Goal: Task Accomplishment & Management: Manage account settings

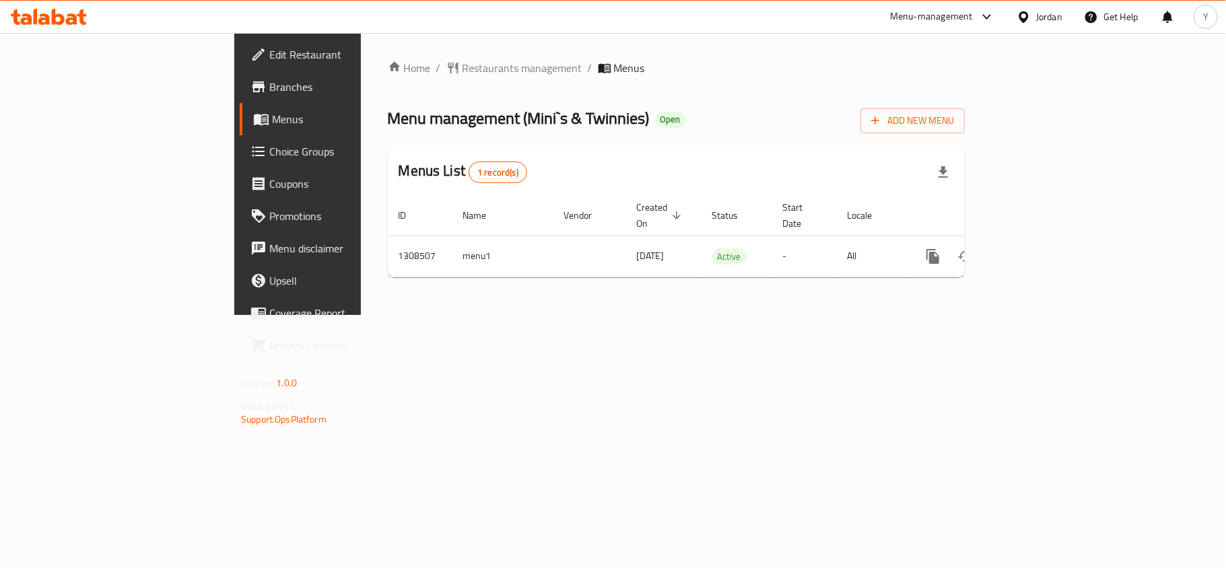
click at [269, 157] on span "Choice Groups" at bounding box center [348, 151] width 159 height 16
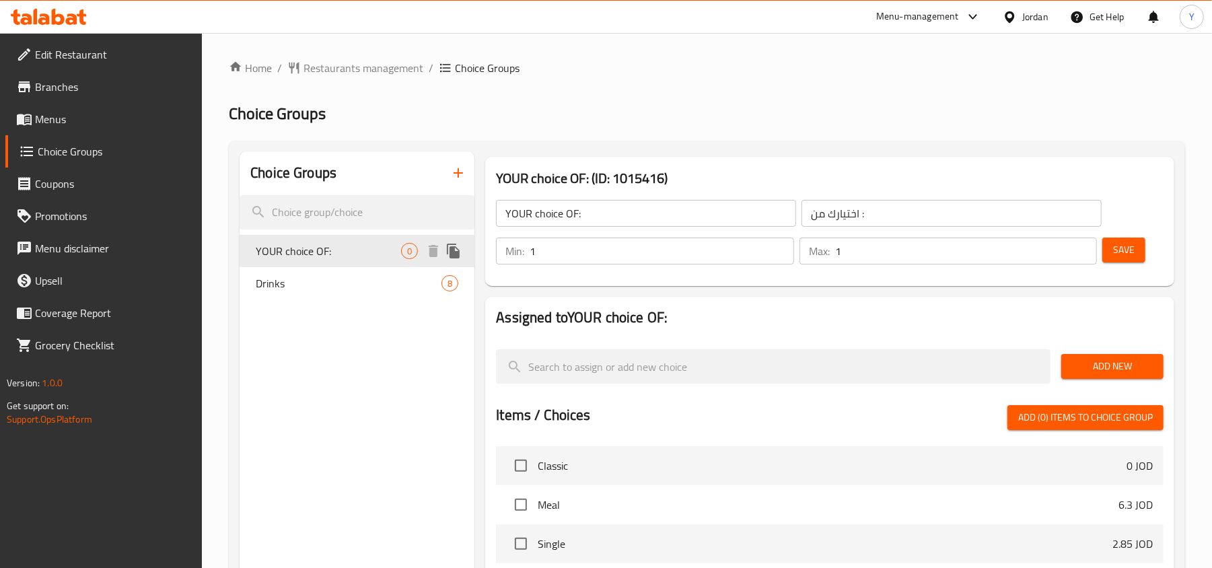
click at [350, 243] on span "YOUR choice OF:" at bounding box center [328, 251] width 145 height 16
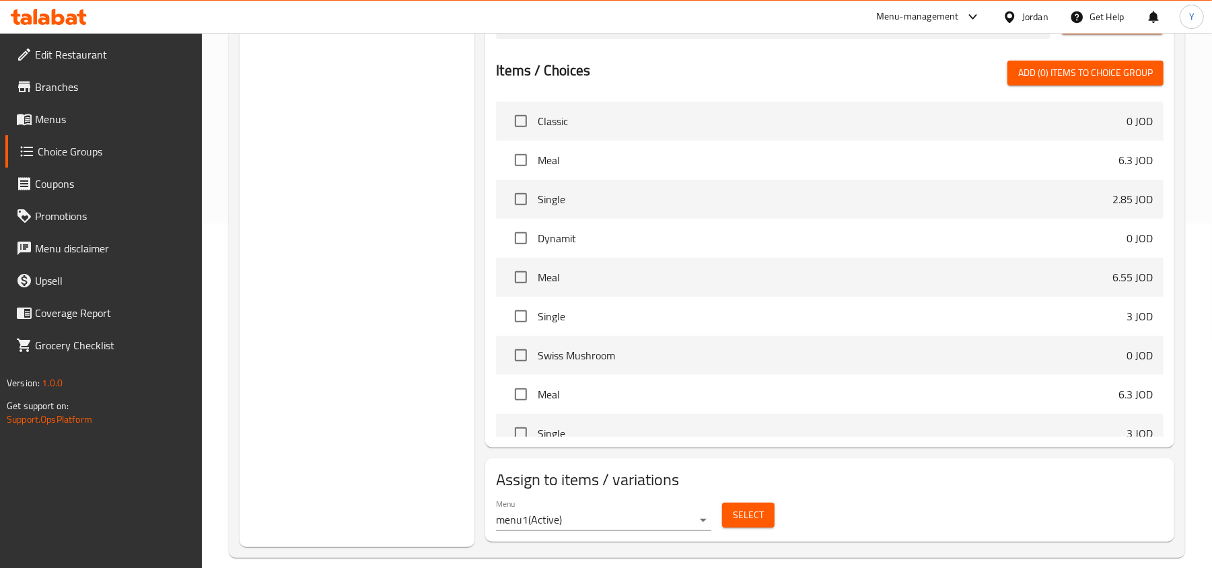
scroll to position [359, 0]
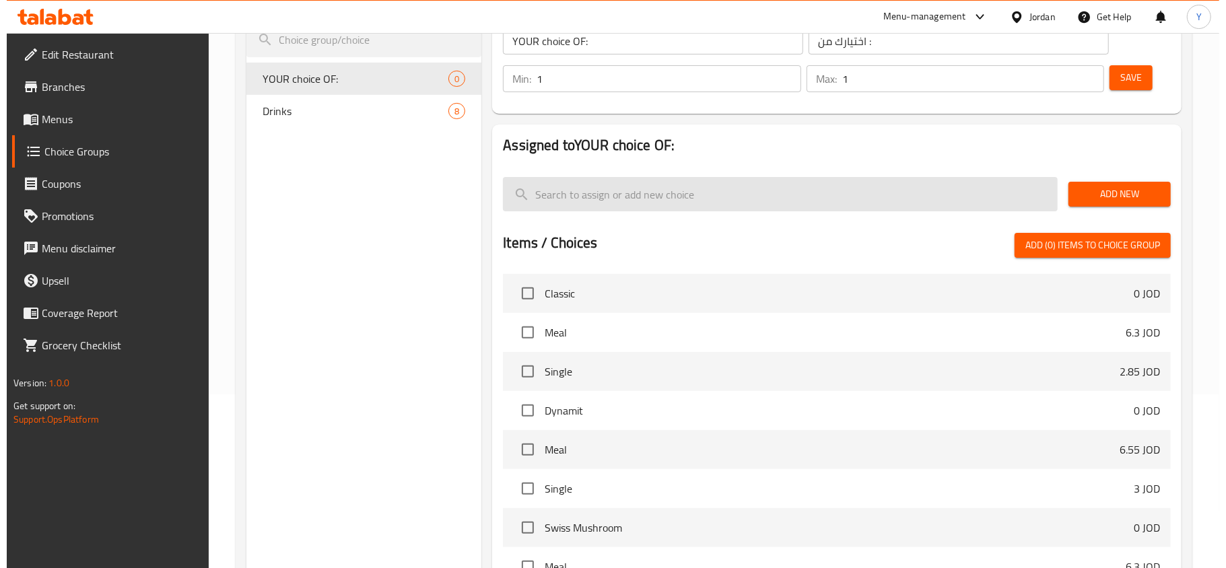
scroll to position [364, 0]
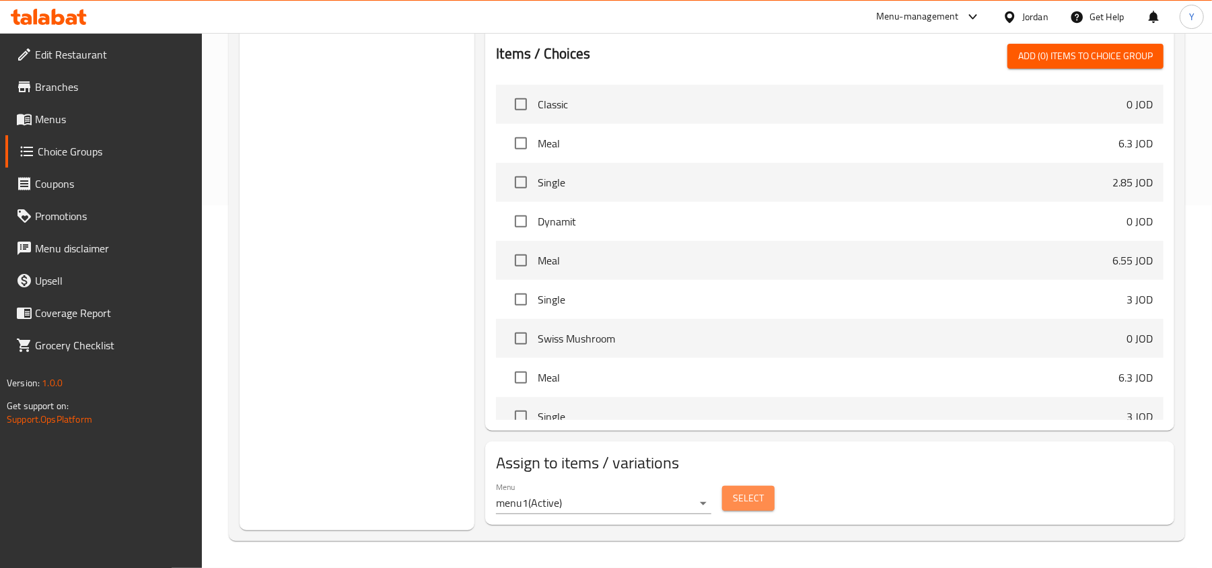
click at [746, 501] on span "Select" at bounding box center [748, 498] width 31 height 17
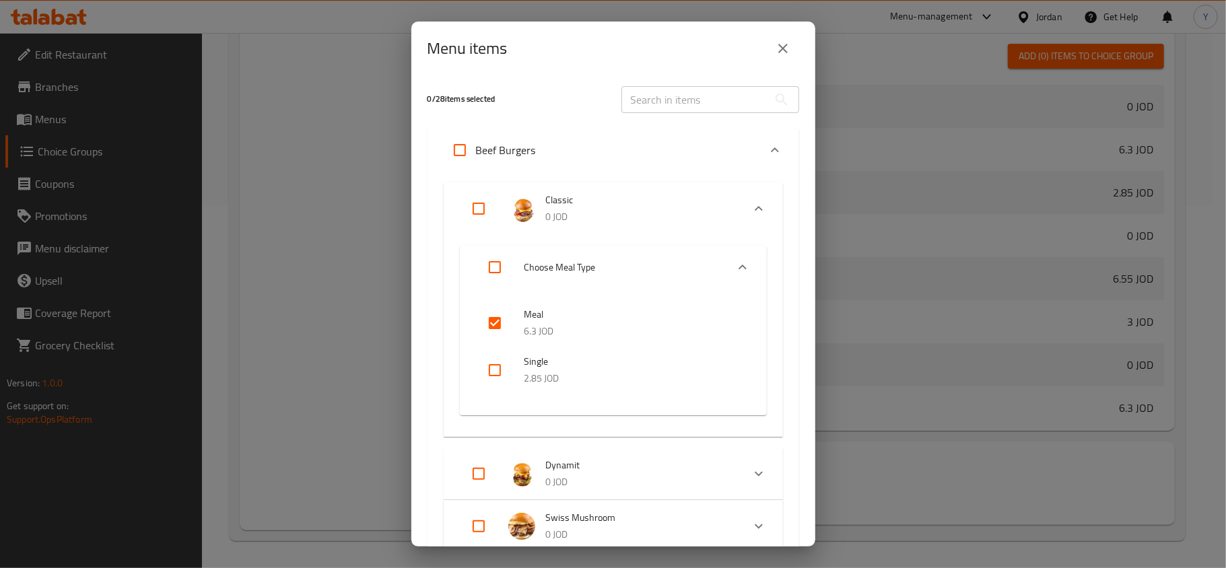
click at [661, 102] on input "text" at bounding box center [694, 99] width 147 height 27
paste input "Classic"
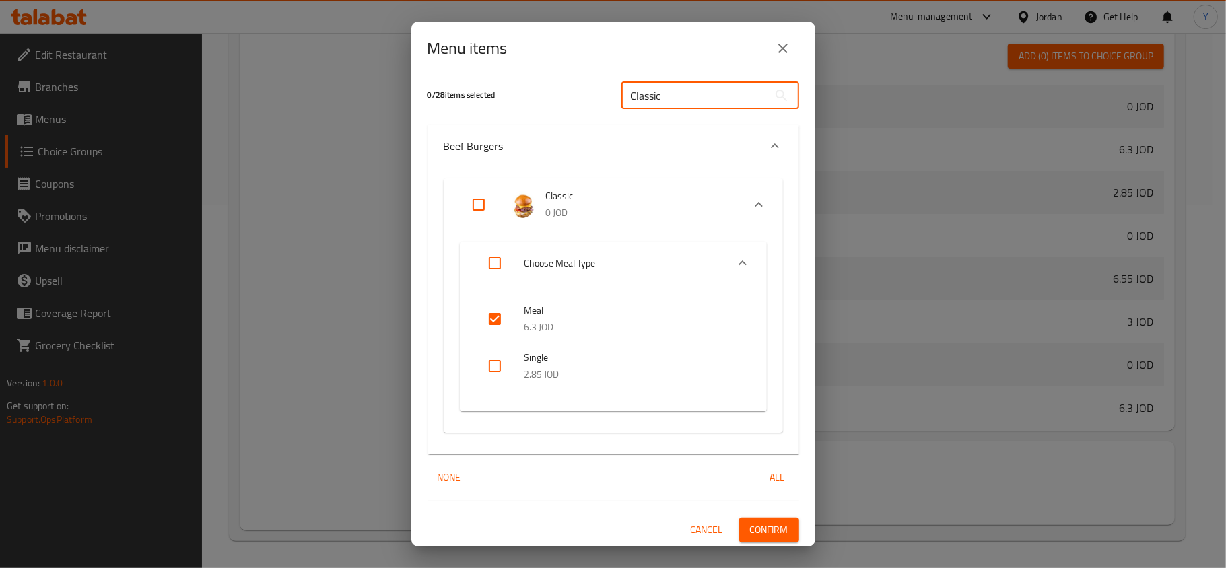
scroll to position [5, 0]
type input "Classic"
click at [495, 310] on input "checkbox" at bounding box center [495, 318] width 32 height 32
checkbox input "false"
click at [754, 520] on span "Confirm" at bounding box center [769, 528] width 38 height 17
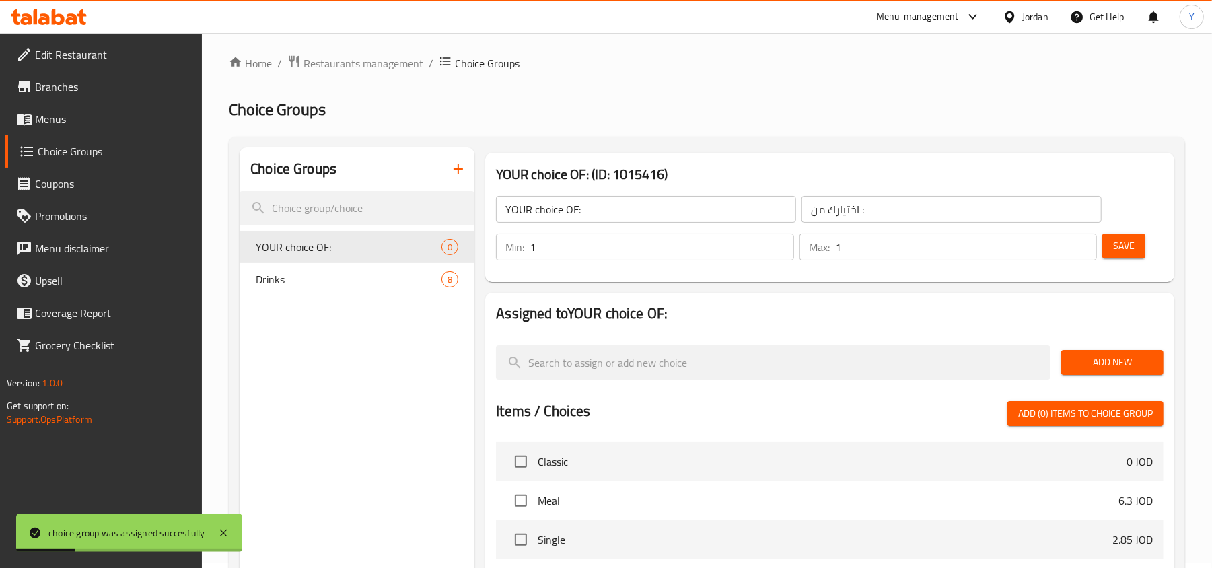
scroll to position [0, 0]
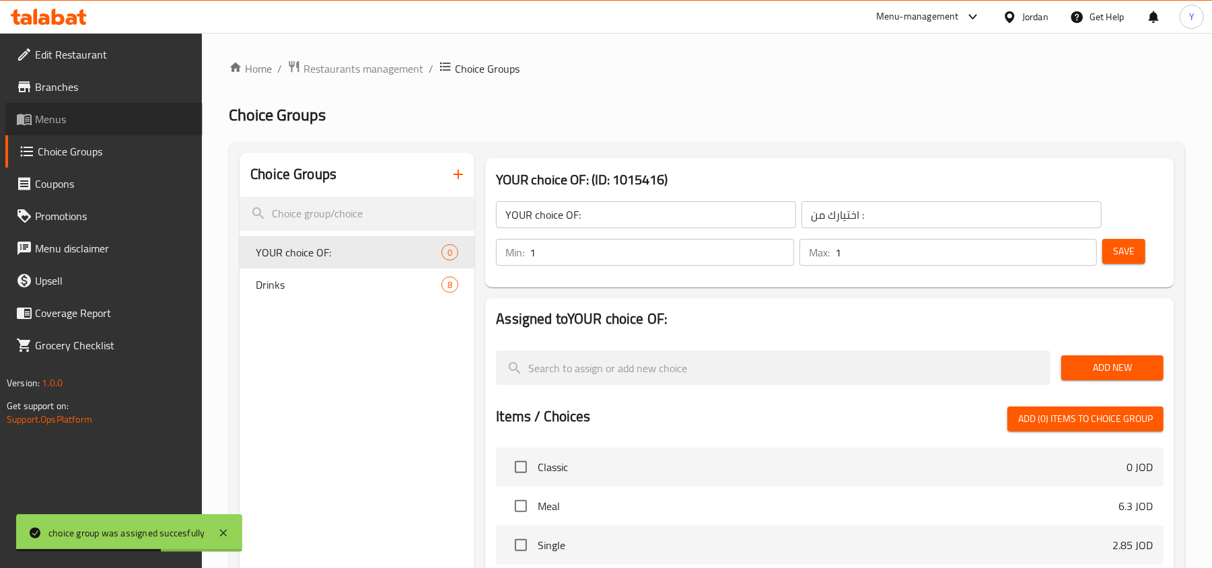
click at [118, 121] on span "Menus" at bounding box center [113, 119] width 157 height 16
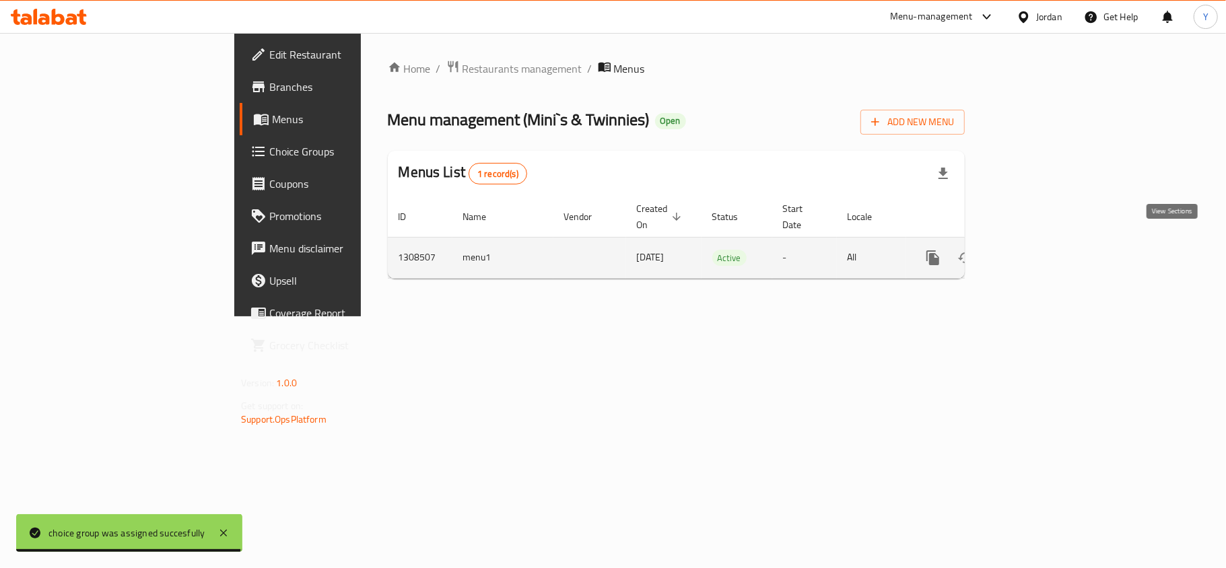
click at [1038, 250] on icon "enhanced table" at bounding box center [1030, 258] width 16 height 16
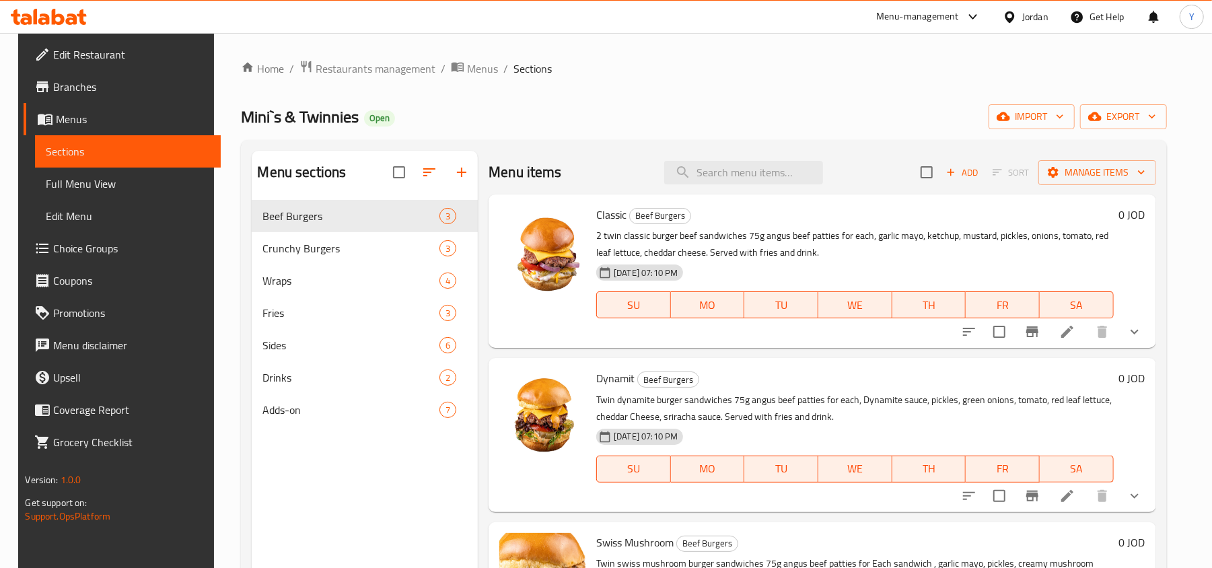
click at [52, 176] on span "Full Menu View" at bounding box center [128, 184] width 164 height 16
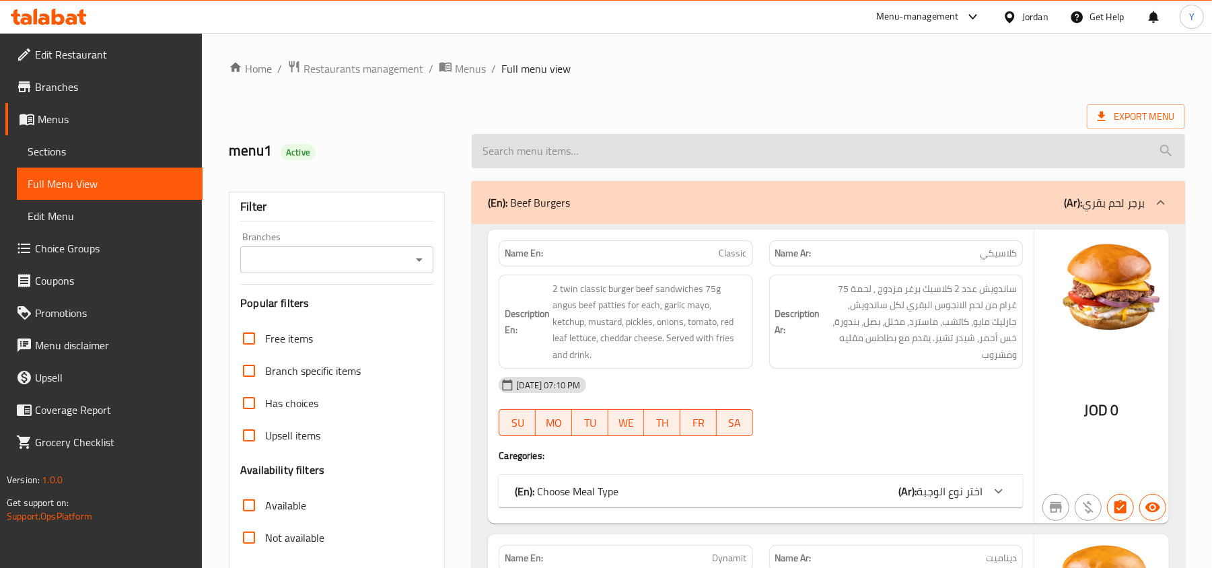
click at [697, 155] on input "search" at bounding box center [829, 151] width 714 height 34
paste input "Classic"
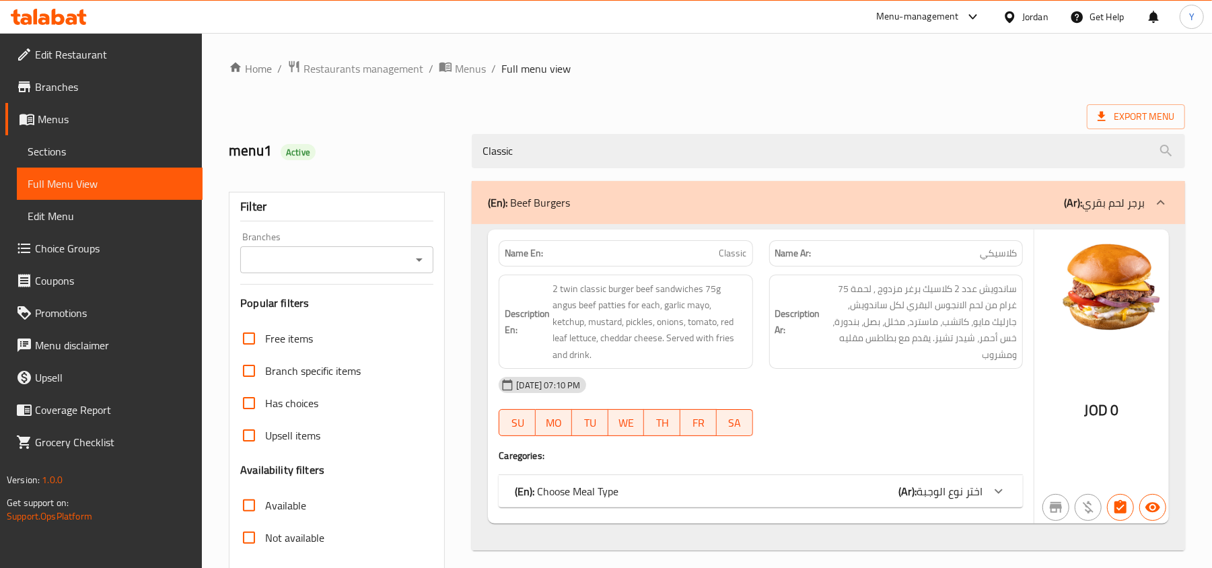
type input "Classic"
click at [957, 491] on span "اختر نوع الوجبة" at bounding box center [950, 491] width 66 height 20
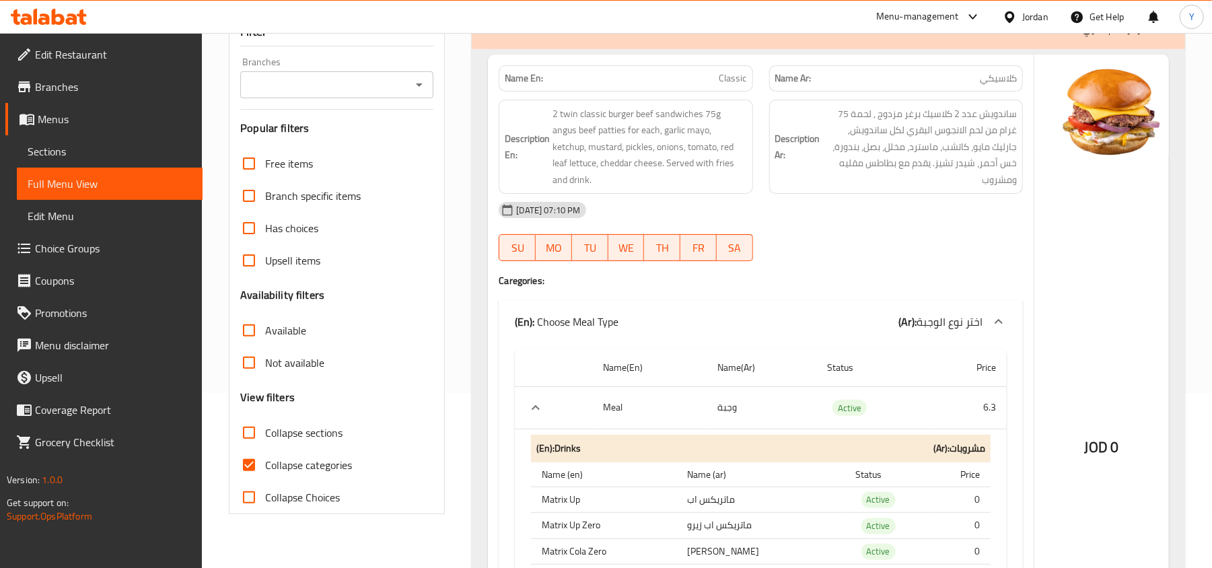
scroll to position [171, 0]
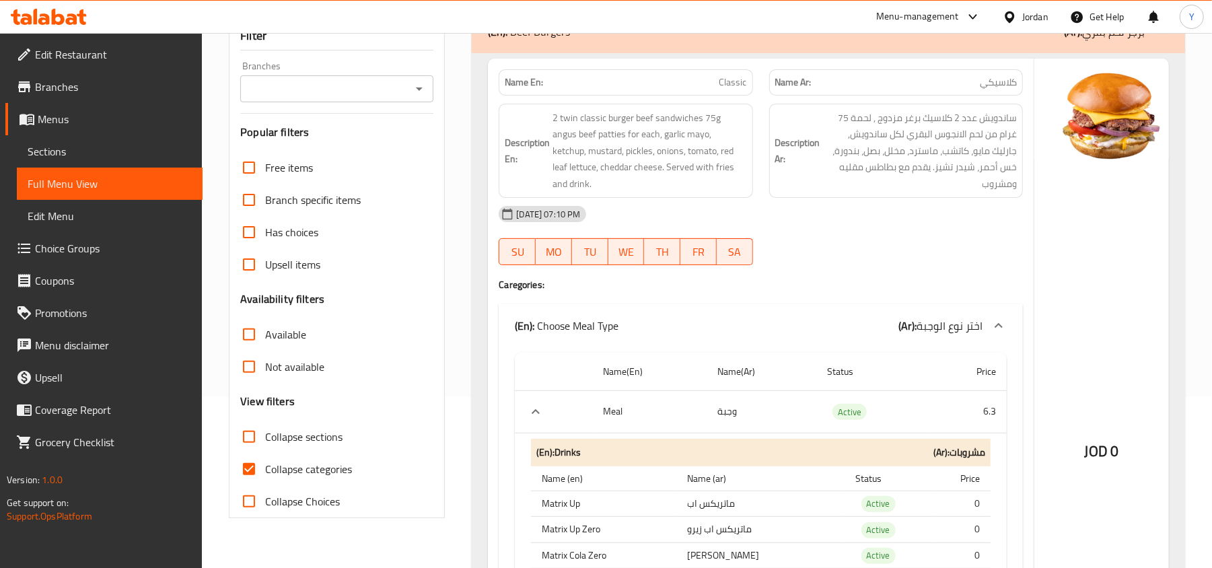
click at [82, 248] on span "Choice Groups" at bounding box center [113, 248] width 157 height 16
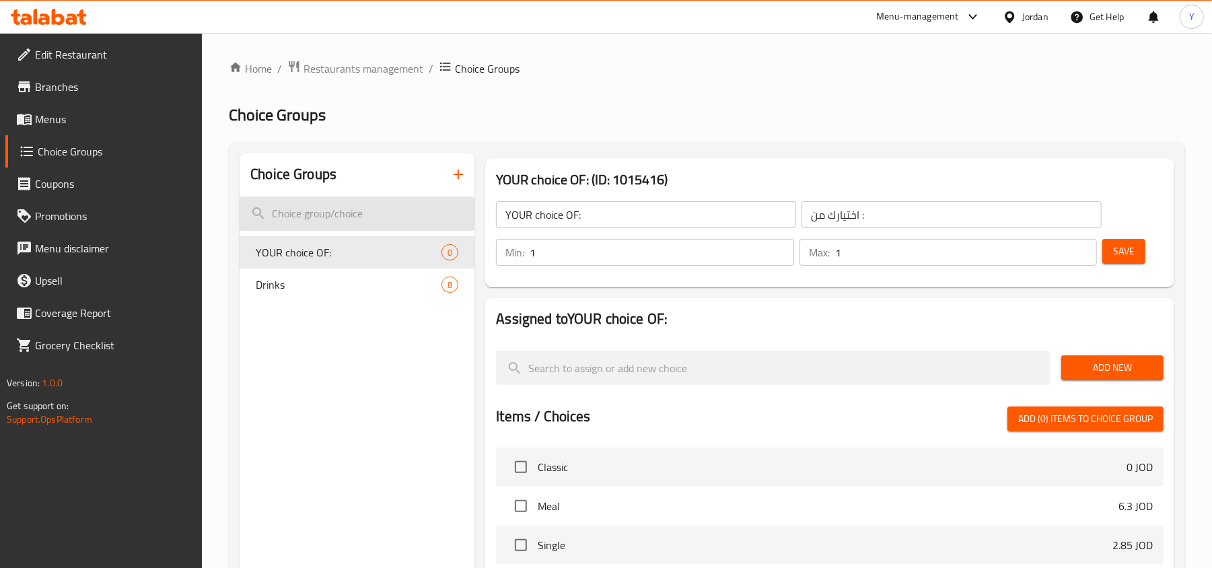
click at [343, 213] on input "search" at bounding box center [357, 214] width 235 height 34
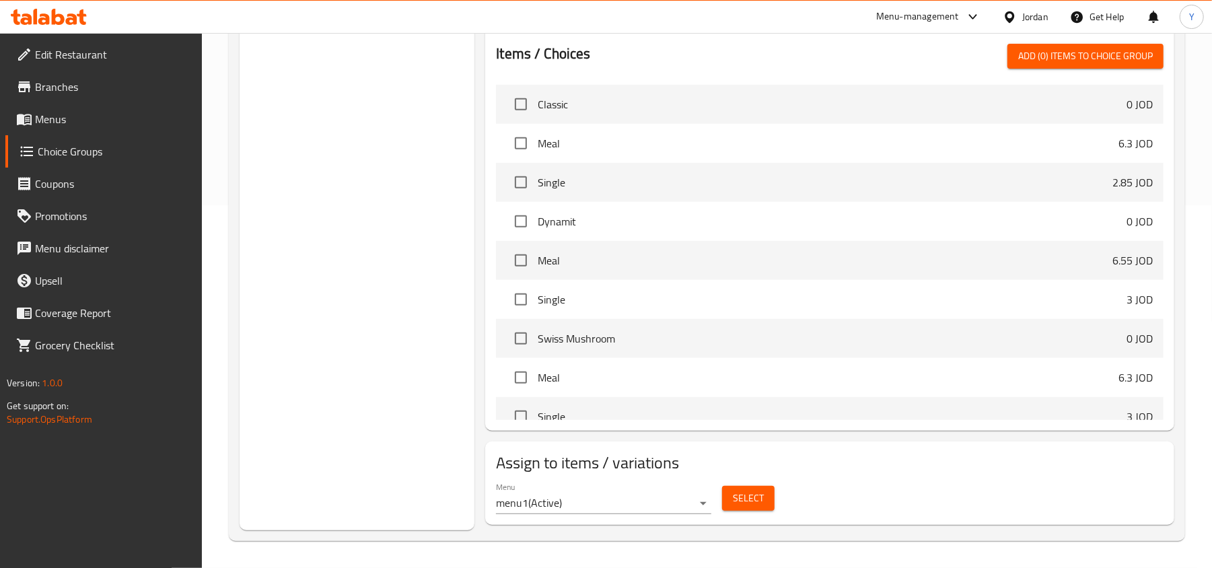
scroll to position [4, 0]
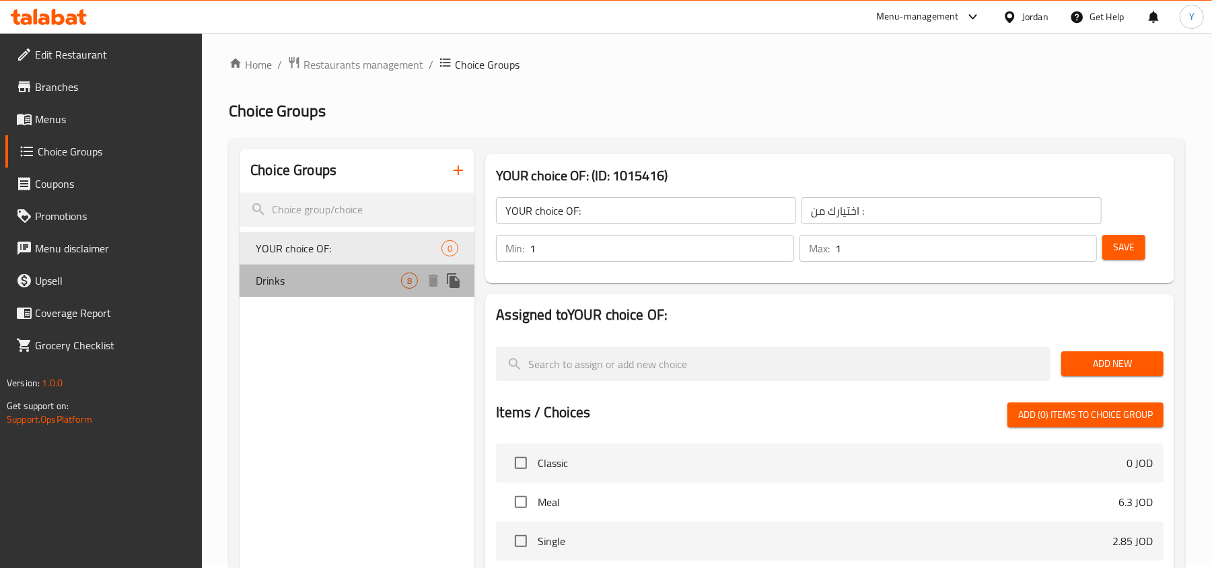
click at [305, 273] on span "Drinks" at bounding box center [328, 281] width 145 height 16
type input "Drinks"
type input "مشروبات"
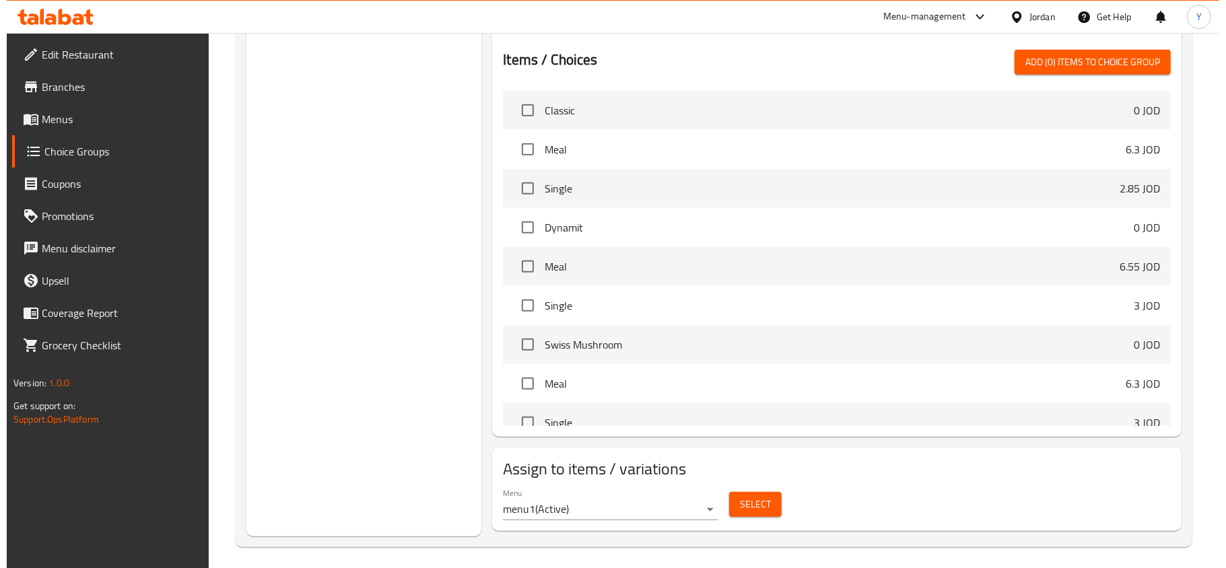
scroll to position [733, 0]
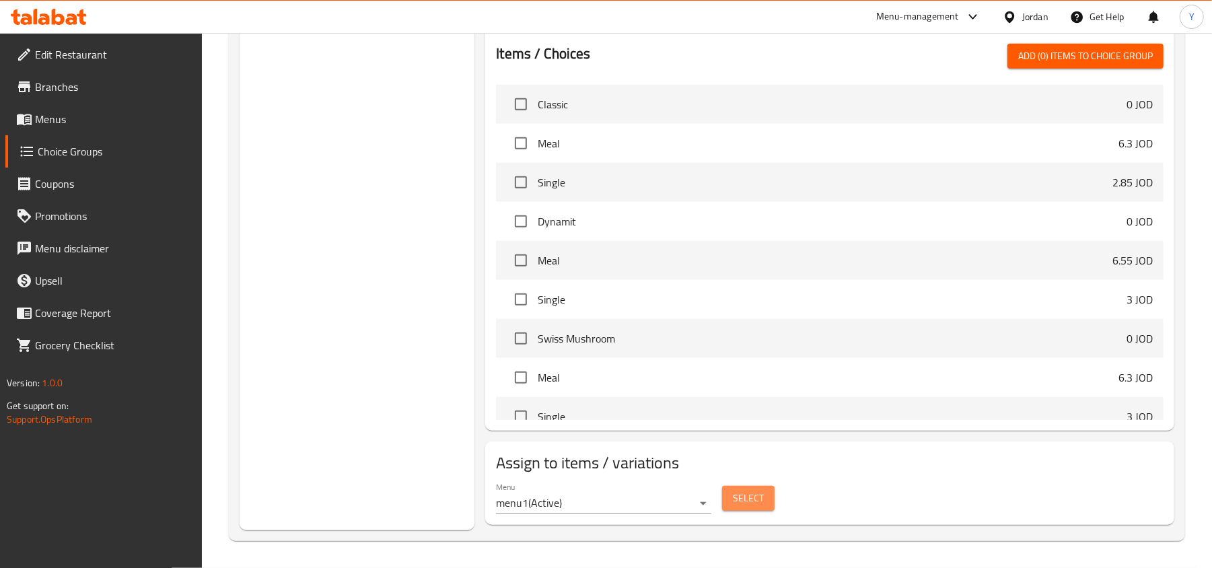
click at [760, 502] on span "Select" at bounding box center [748, 498] width 31 height 17
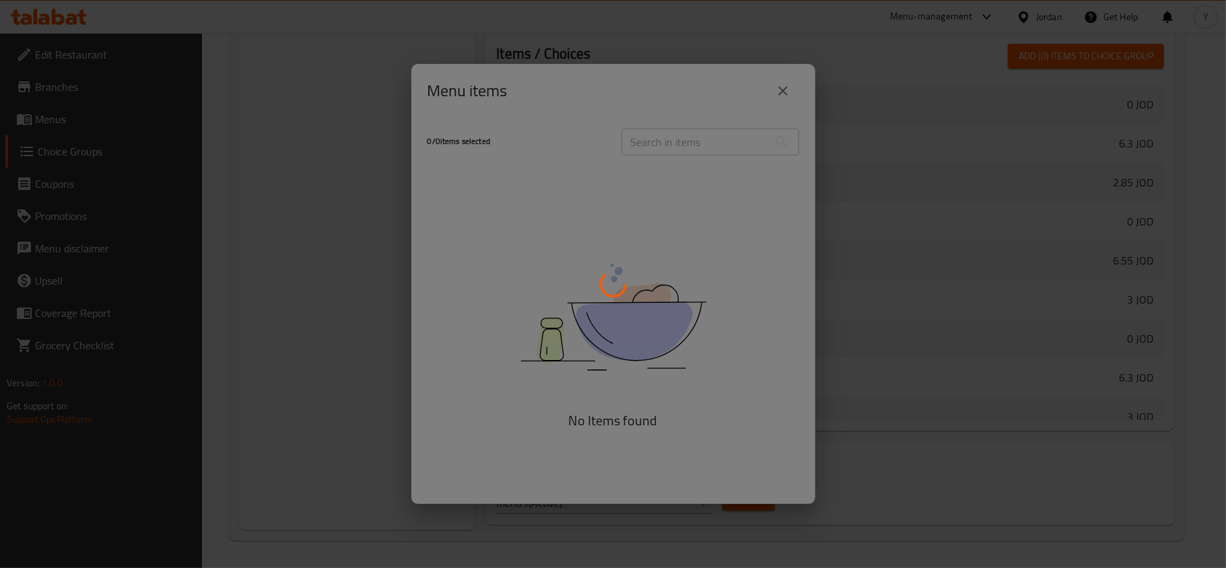
click at [693, 143] on div at bounding box center [613, 284] width 1226 height 568
click at [703, 137] on div at bounding box center [613, 284] width 1226 height 568
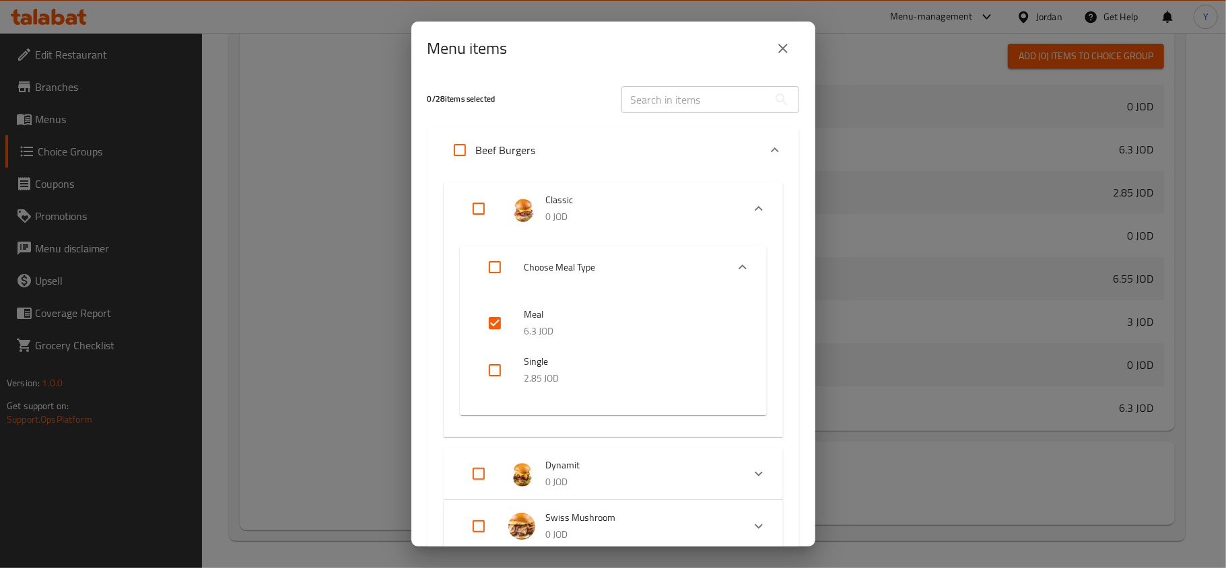
click at [673, 89] on input "text" at bounding box center [694, 99] width 147 height 27
paste input "Classic"
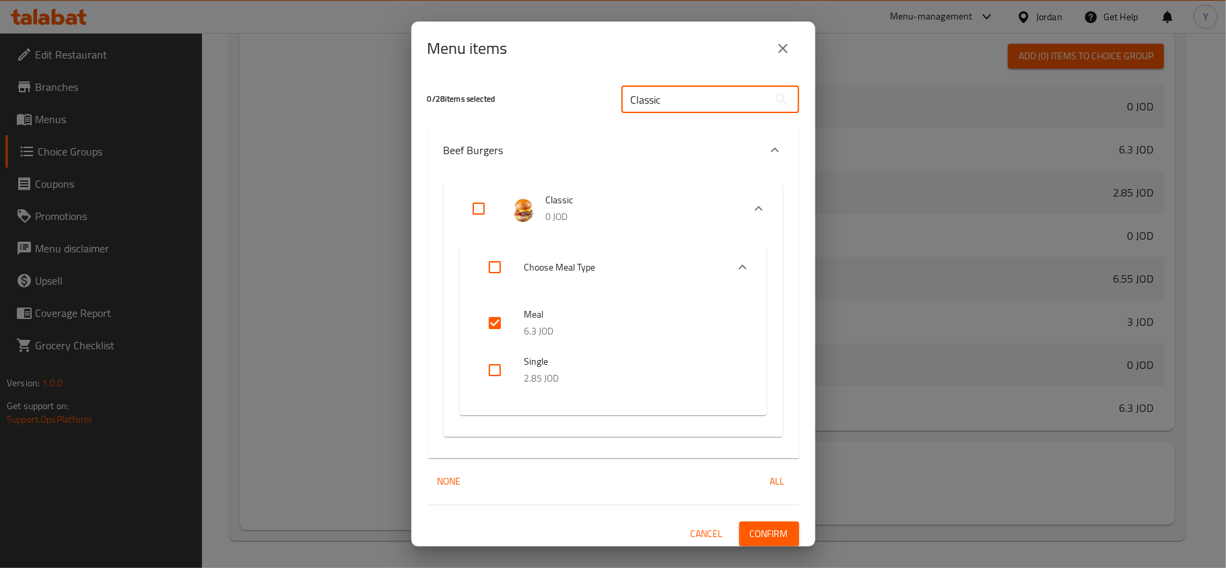
type input "Classic"
drag, startPoint x: 495, startPoint y: 320, endPoint x: 496, endPoint y: 329, distance: 8.1
click at [496, 329] on input "checkbox" at bounding box center [495, 323] width 32 height 32
checkbox input "false"
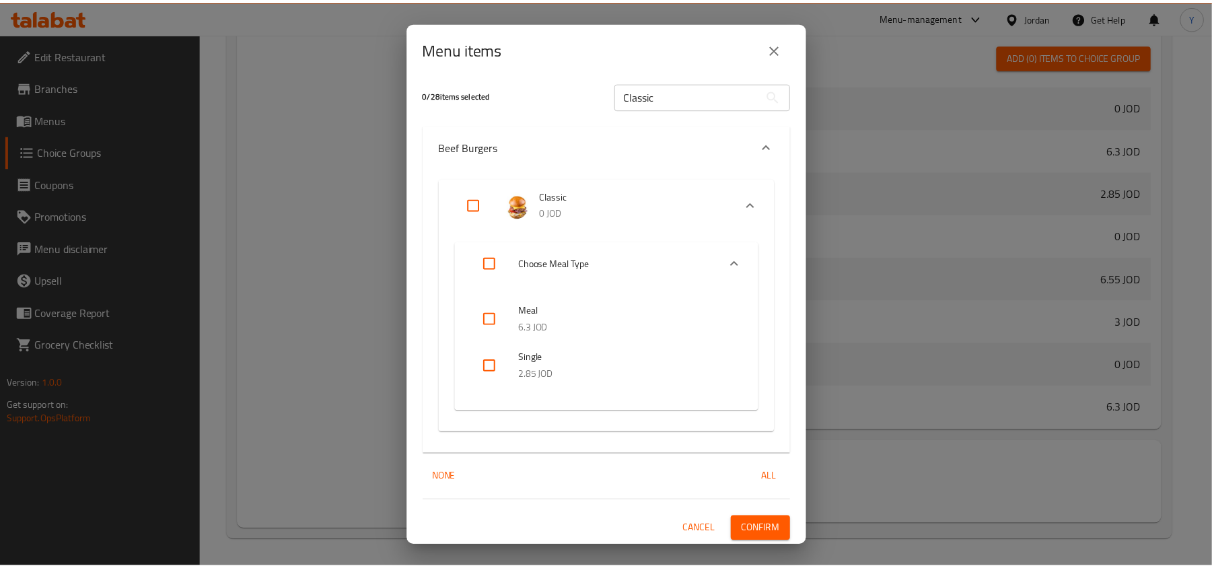
scroll to position [5, 0]
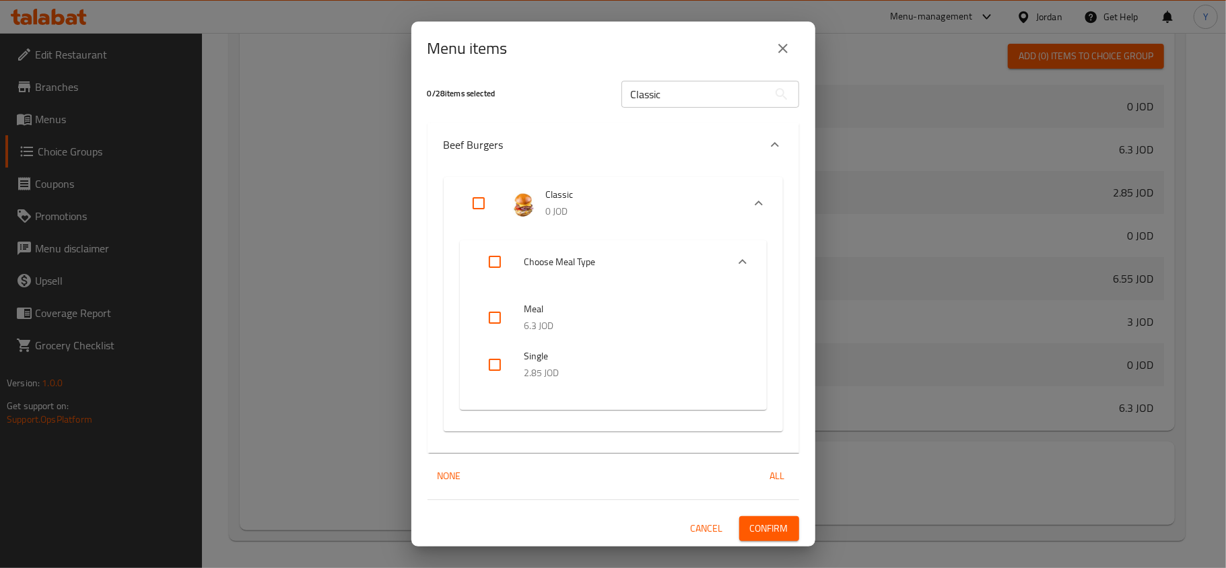
click at [779, 518] on button "Confirm" at bounding box center [769, 528] width 60 height 25
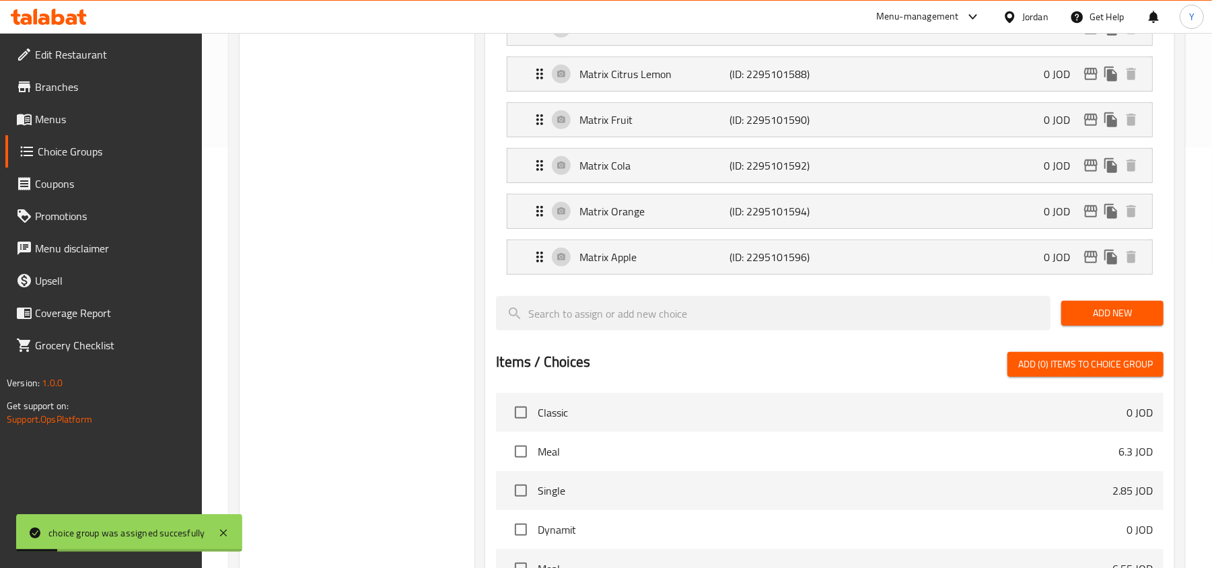
scroll to position [195, 0]
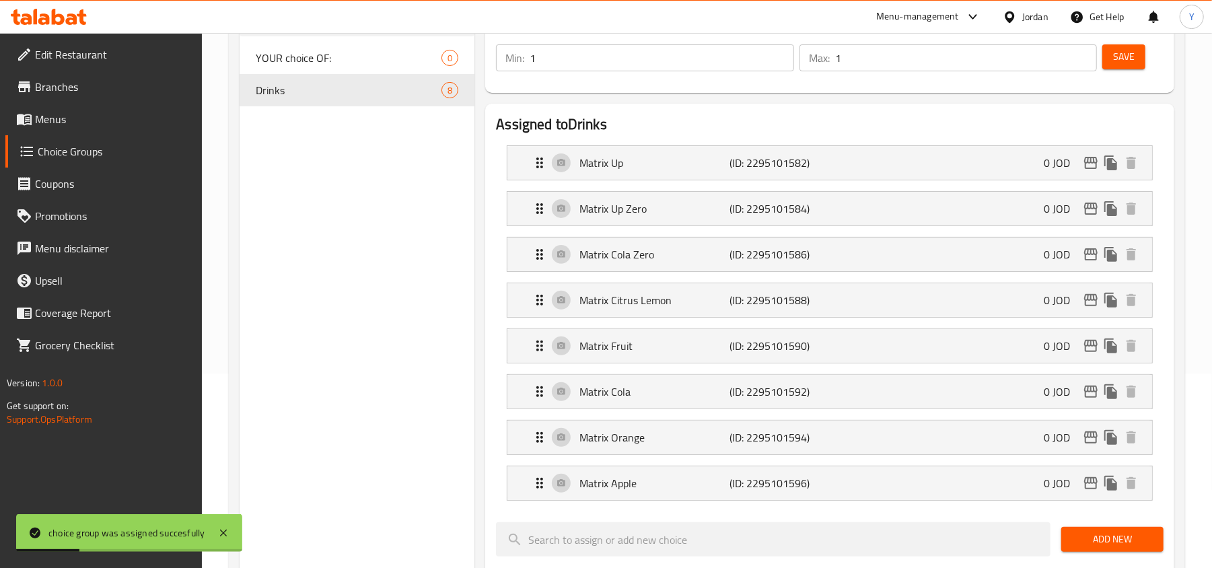
click at [100, 116] on span "Menus" at bounding box center [113, 119] width 157 height 16
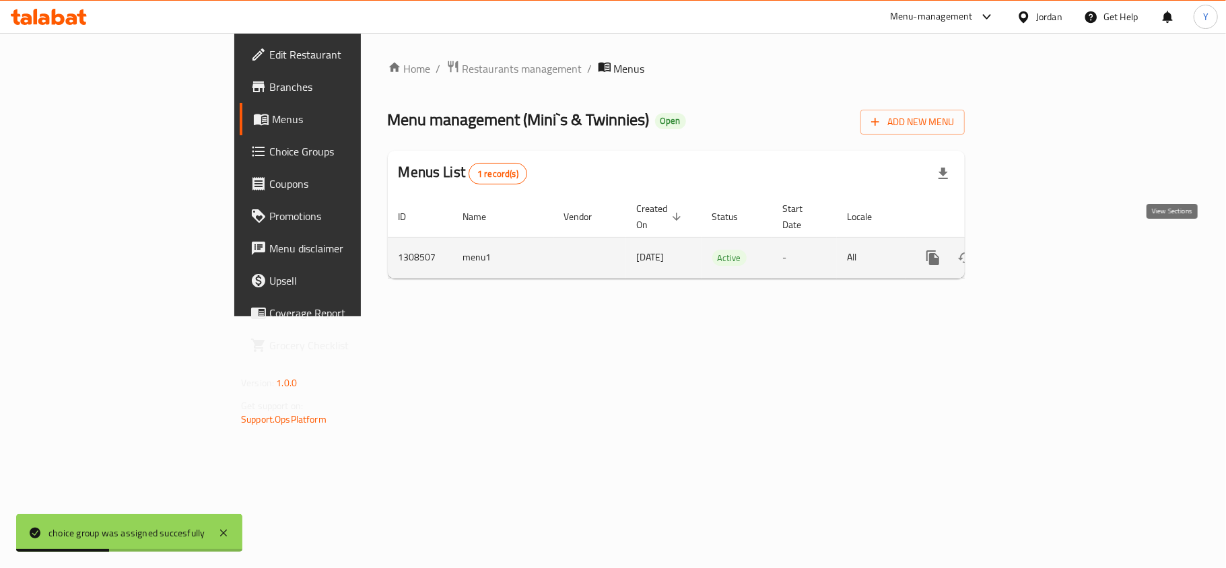
click at [1038, 250] on icon "enhanced table" at bounding box center [1030, 258] width 16 height 16
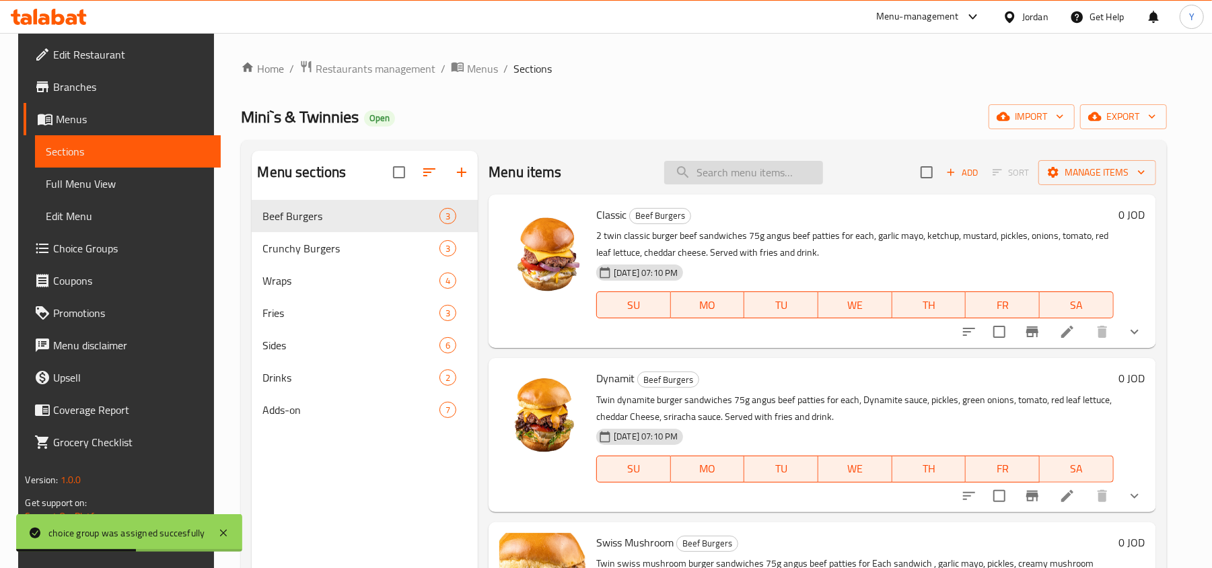
click at [757, 173] on input "search" at bounding box center [743, 173] width 159 height 24
paste input "Classic"
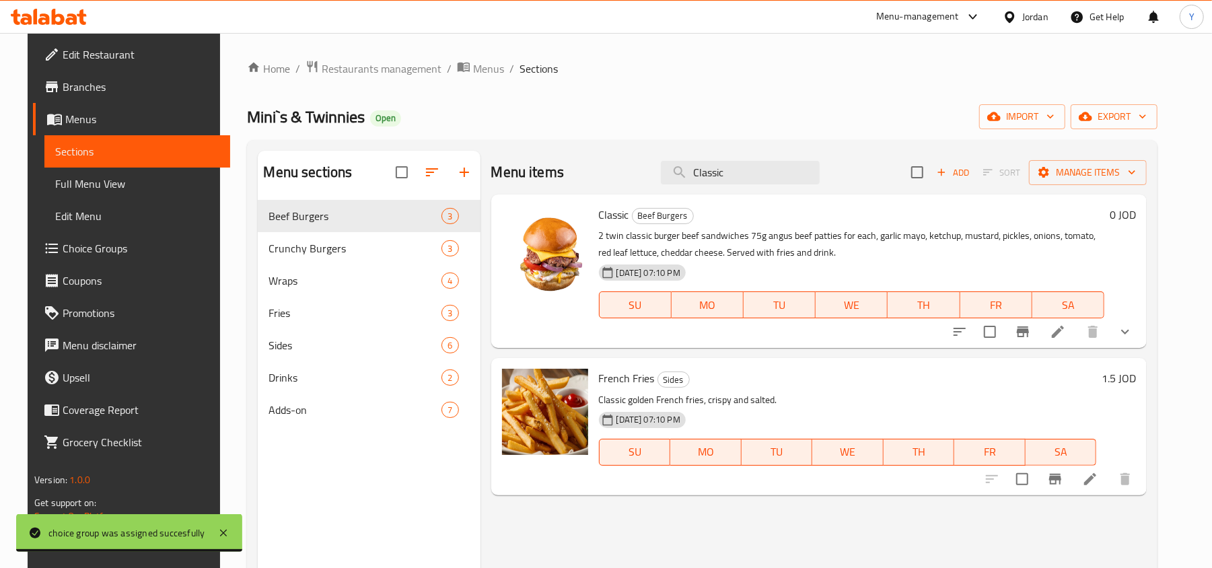
type input "Classic"
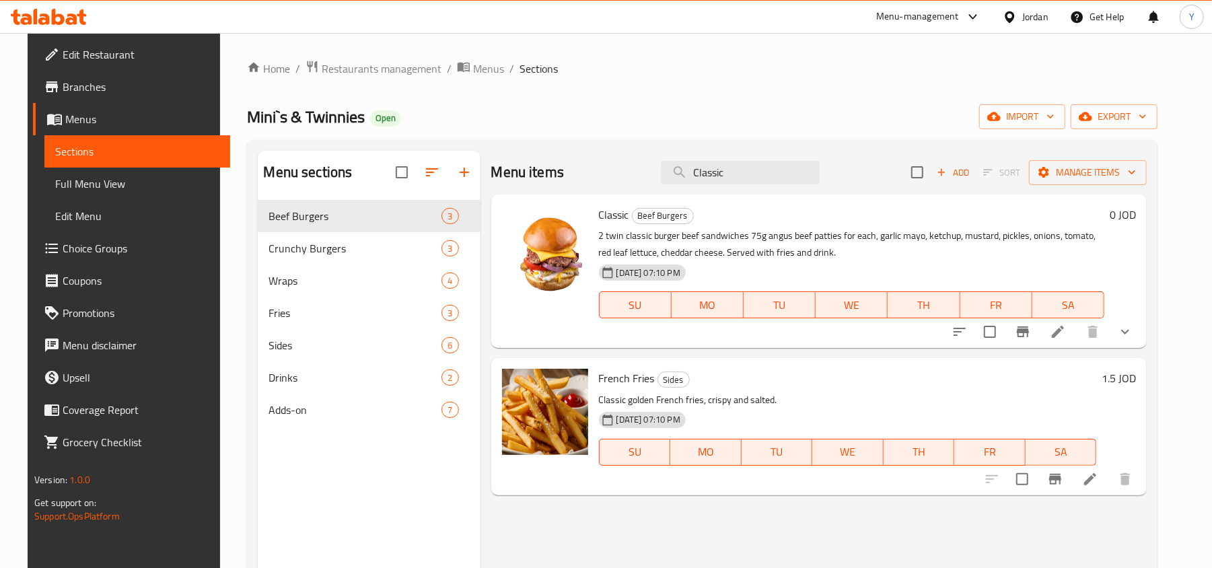
click at [1030, 16] on div "Jordan" at bounding box center [1036, 16] width 26 height 15
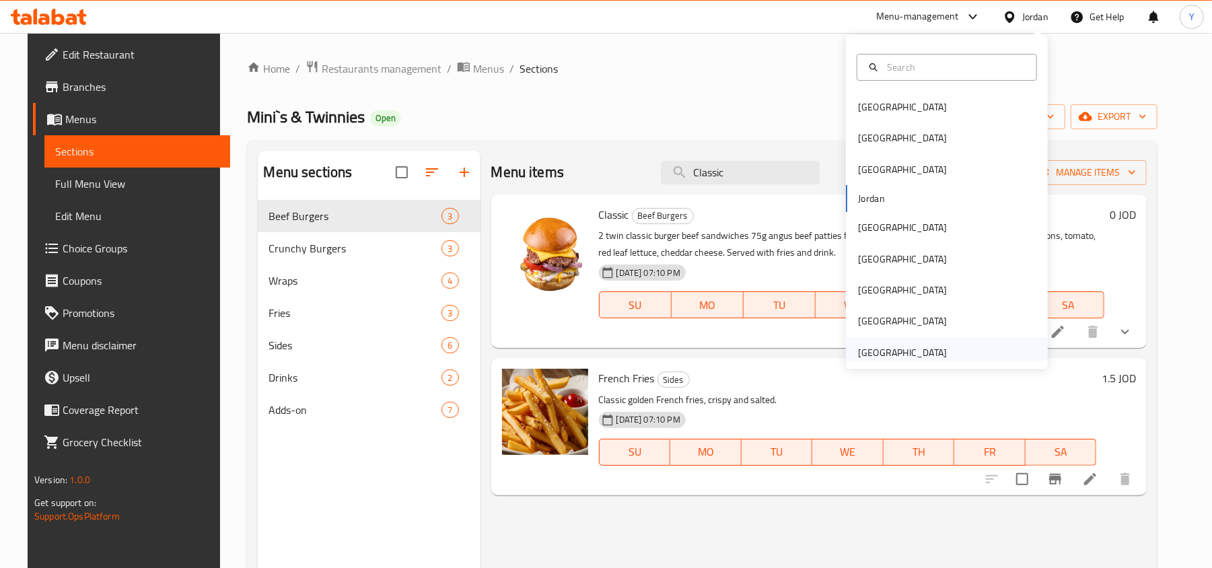
click at [908, 353] on div "[GEOGRAPHIC_DATA]" at bounding box center [902, 352] width 89 height 15
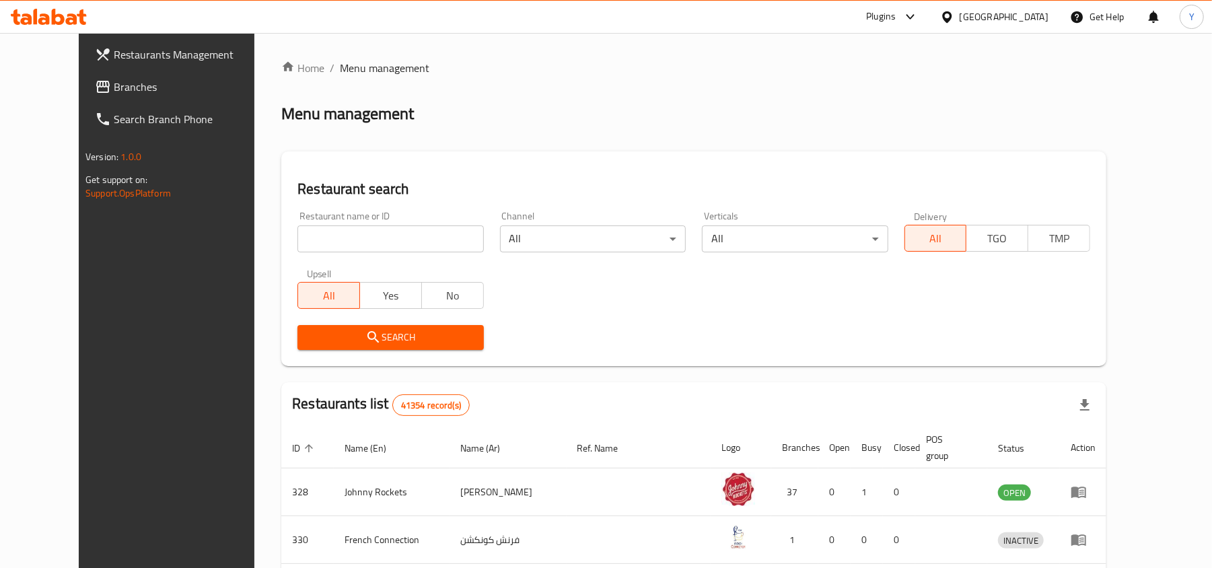
click at [114, 83] on span "Branches" at bounding box center [192, 87] width 157 height 16
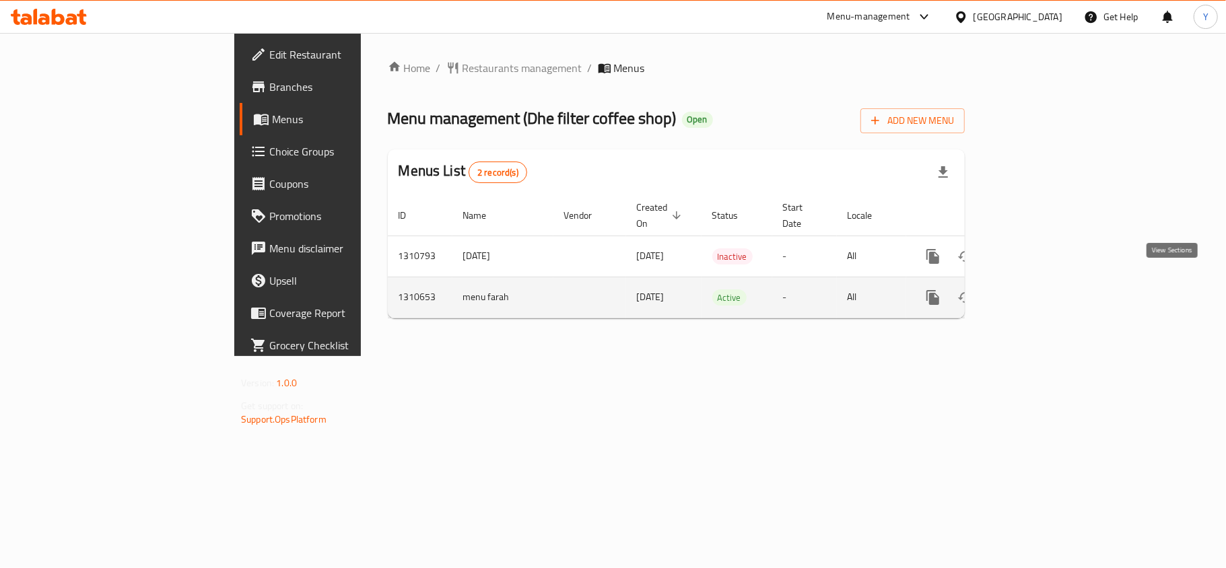
click at [1046, 281] on link "enhanced table" at bounding box center [1030, 297] width 32 height 32
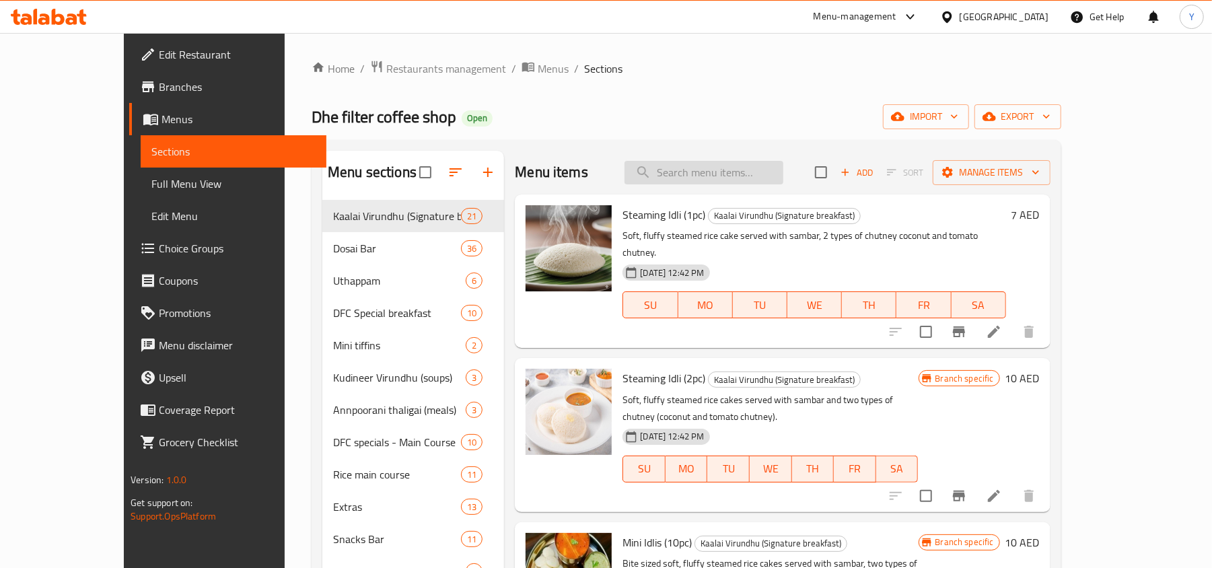
click at [714, 173] on input "search" at bounding box center [704, 173] width 159 height 24
paste input "Weekend lunch with white rice"
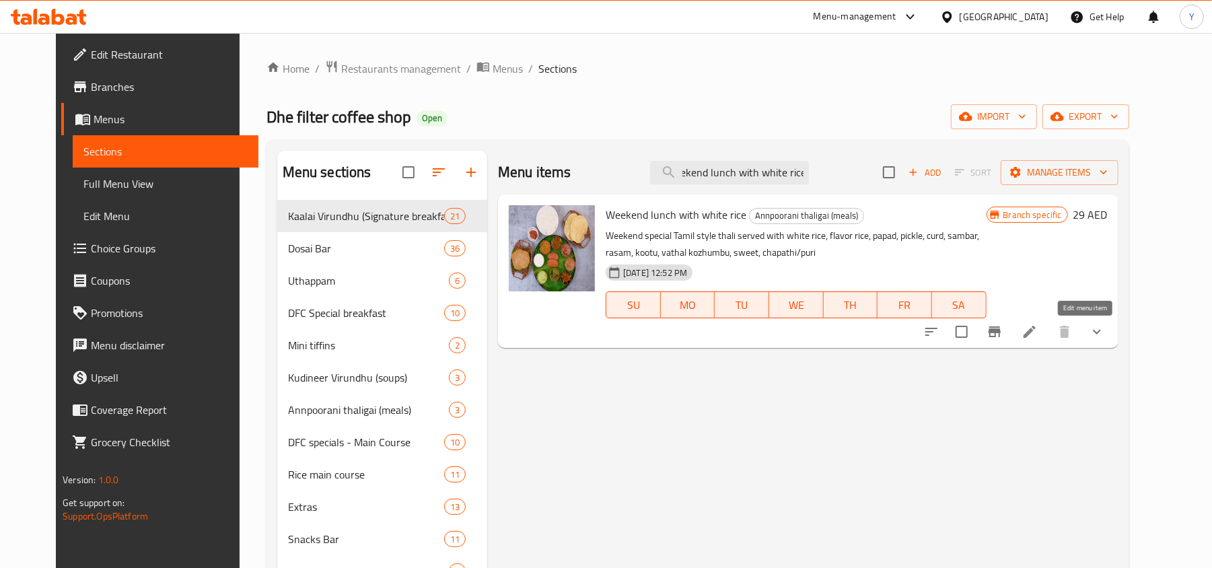
type input "Weekend lunch with white rice"
click at [1038, 335] on icon at bounding box center [1030, 332] width 16 height 16
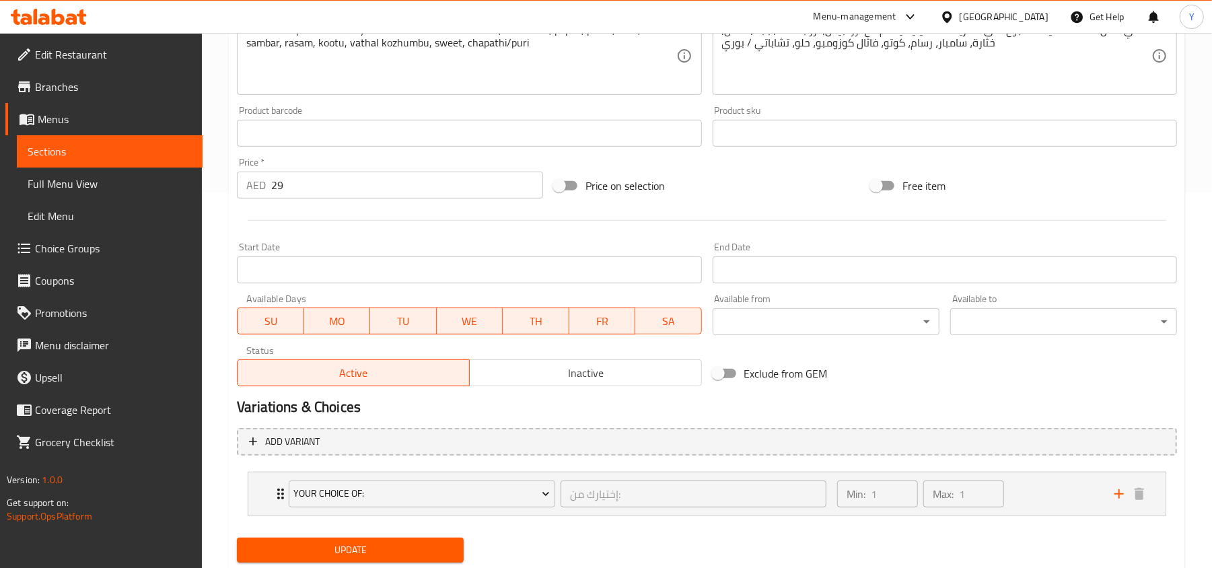
scroll to position [416, 0]
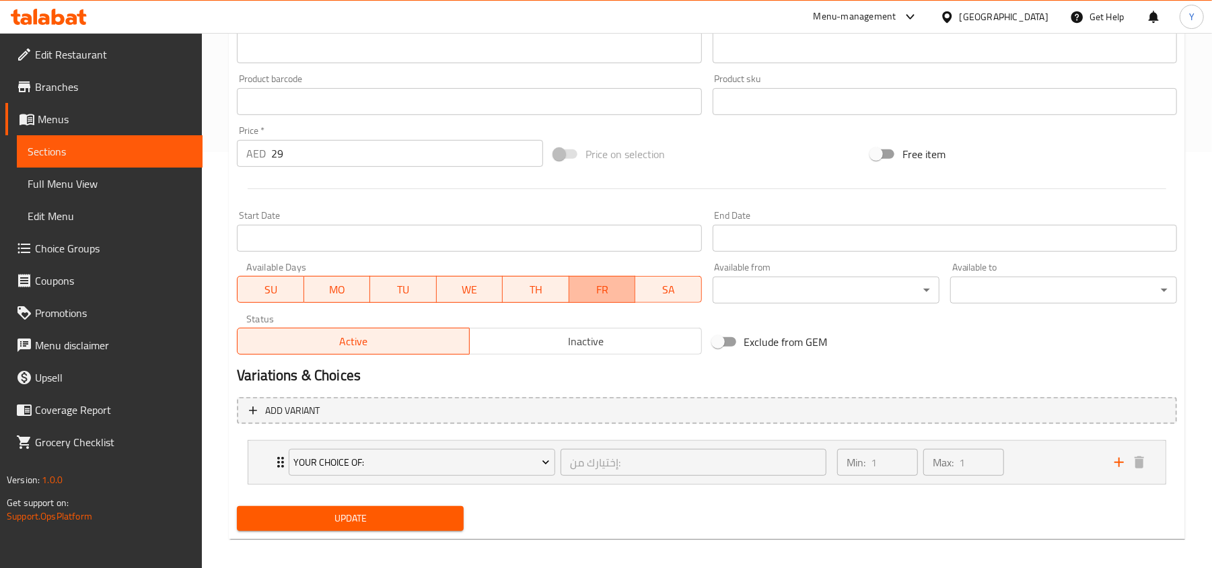
click at [578, 283] on span "FR" at bounding box center [603, 290] width 56 height 20
click at [555, 292] on span "TH" at bounding box center [536, 290] width 56 height 20
click at [493, 280] on span "WE" at bounding box center [470, 290] width 56 height 20
click at [428, 291] on span "TU" at bounding box center [404, 290] width 56 height 20
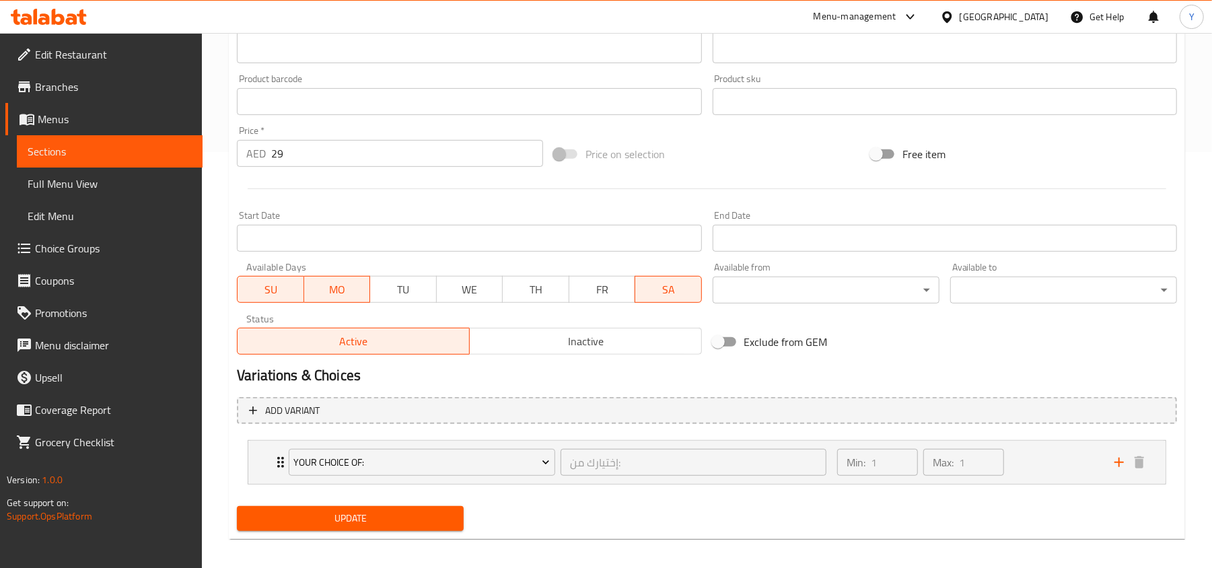
click at [345, 289] on span "MO" at bounding box center [338, 290] width 56 height 20
click at [358, 514] on span "Update" at bounding box center [350, 518] width 205 height 17
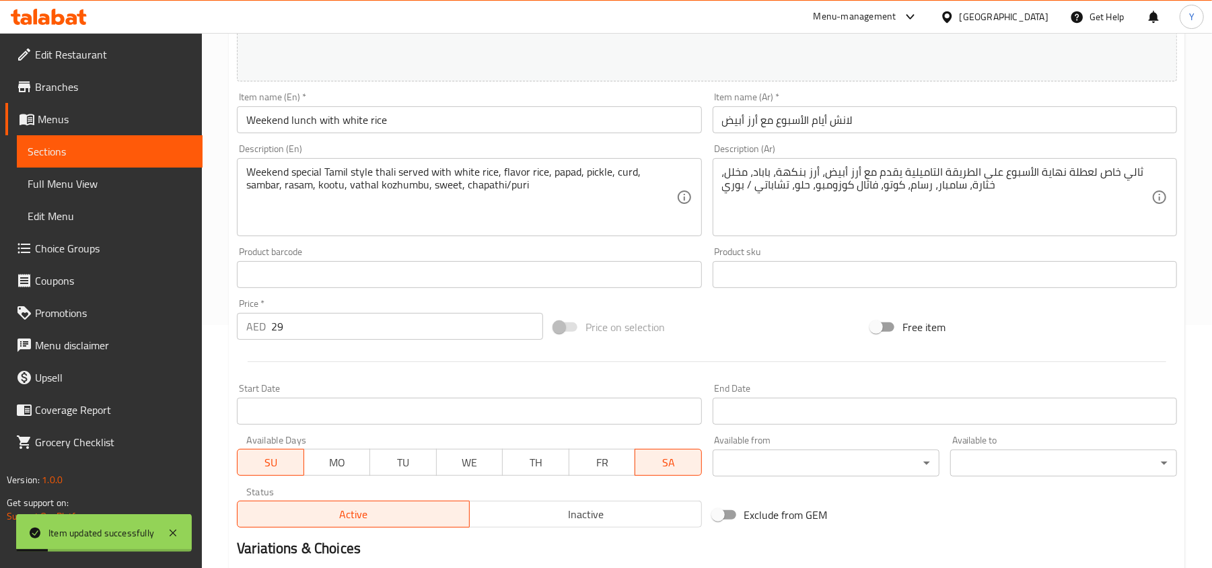
scroll to position [0, 0]
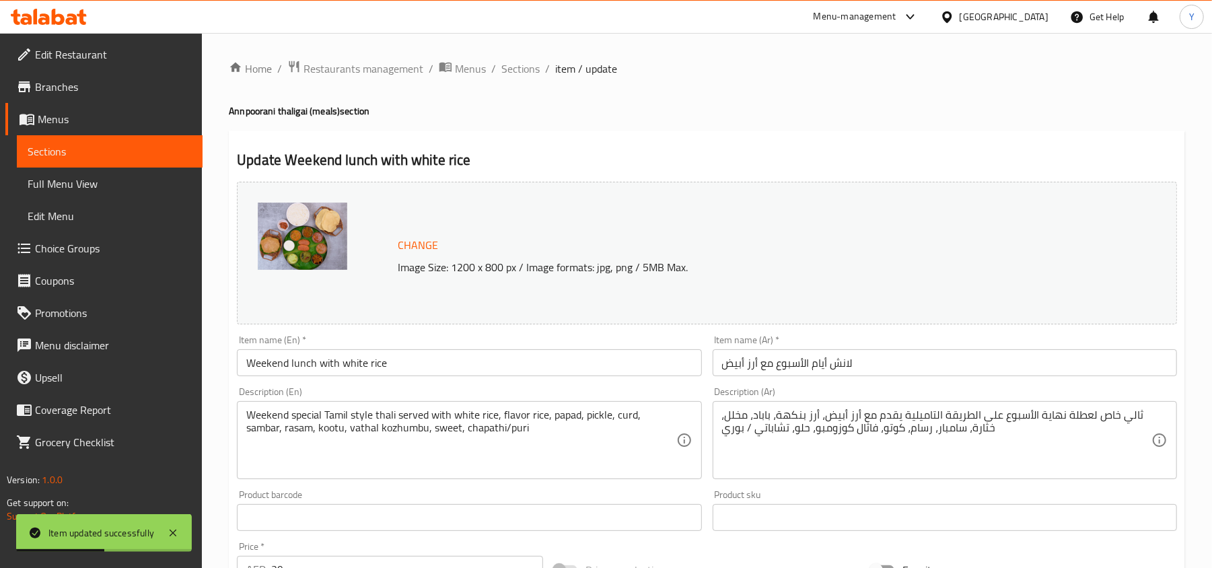
click at [104, 187] on span "Full Menu View" at bounding box center [110, 184] width 164 height 16
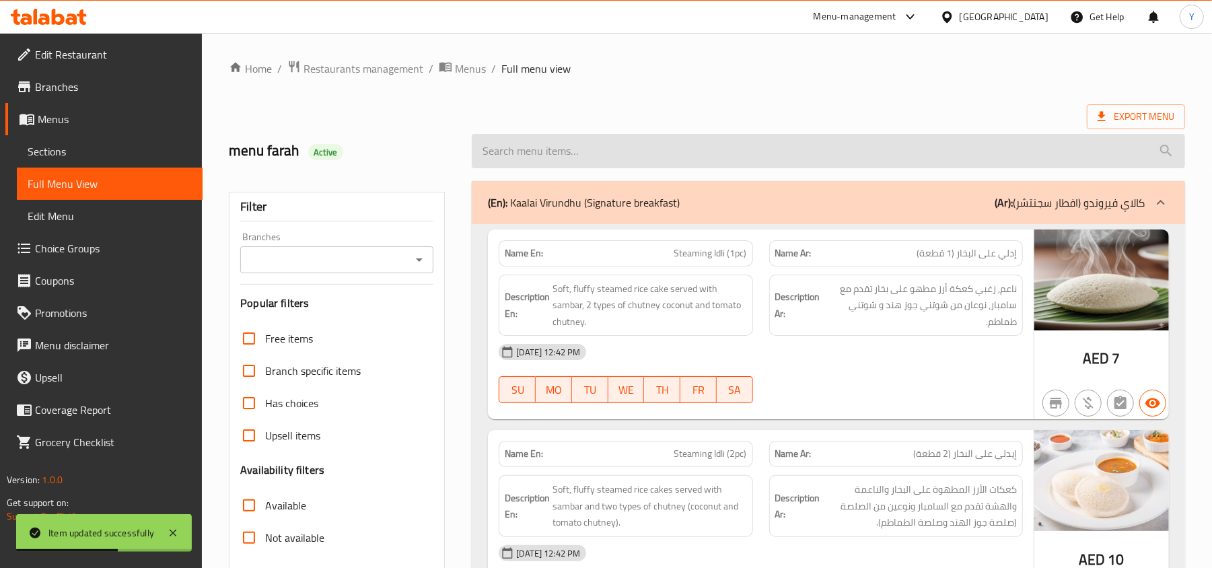
click at [617, 152] on input "search" at bounding box center [829, 151] width 714 height 34
paste input "Weekend lunch with white rice"
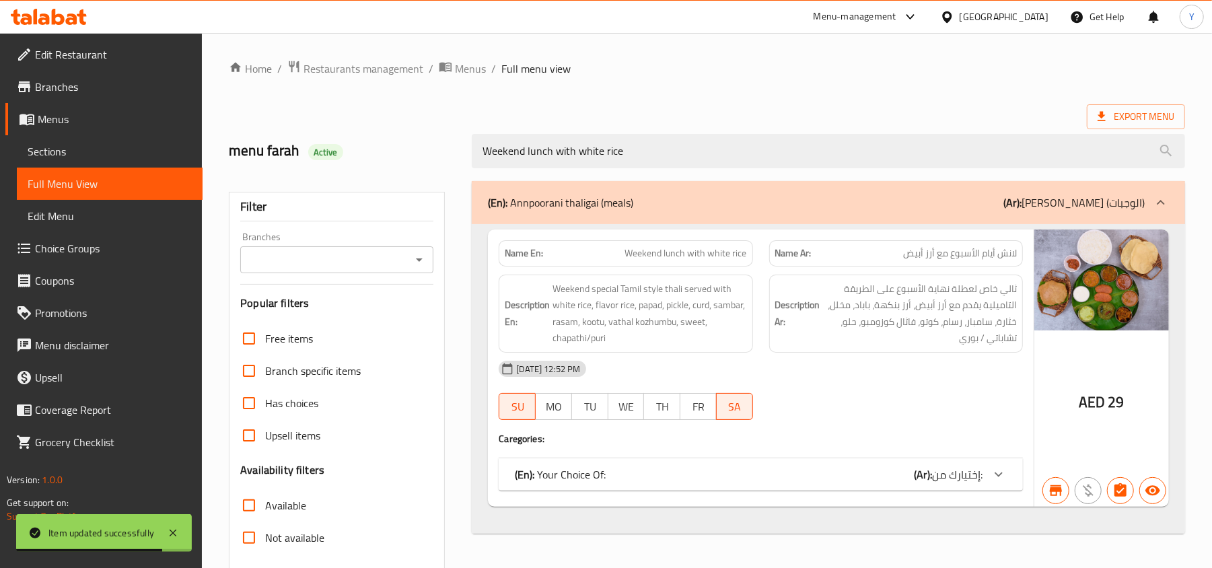
type input "Weekend lunch with white rice"
click at [943, 473] on span "إختيارك من:" at bounding box center [957, 475] width 50 height 20
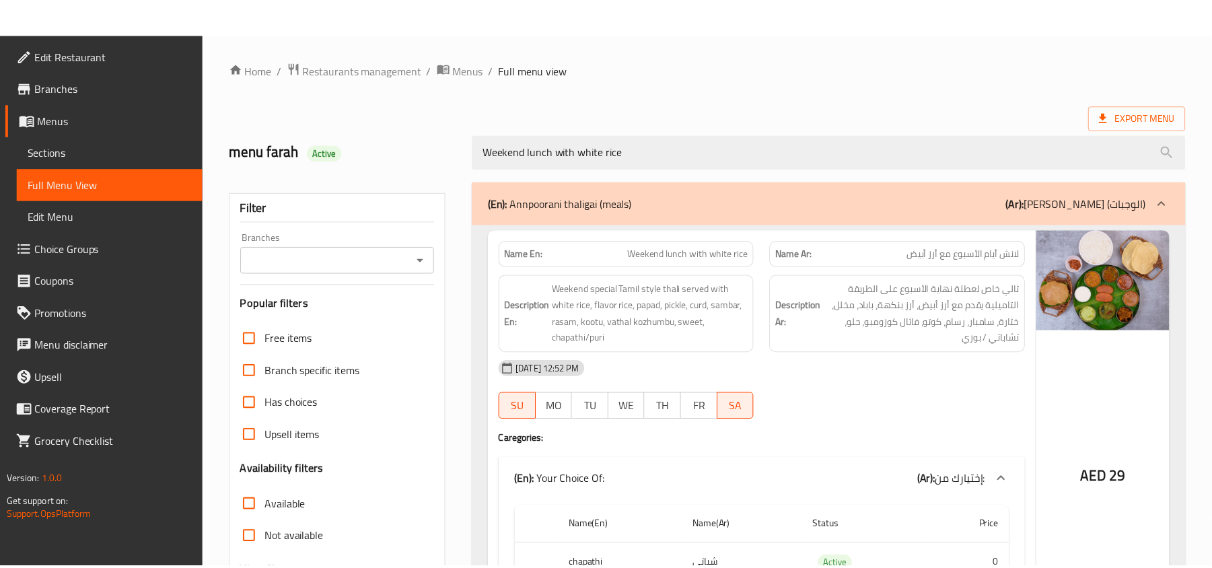
scroll to position [149, 0]
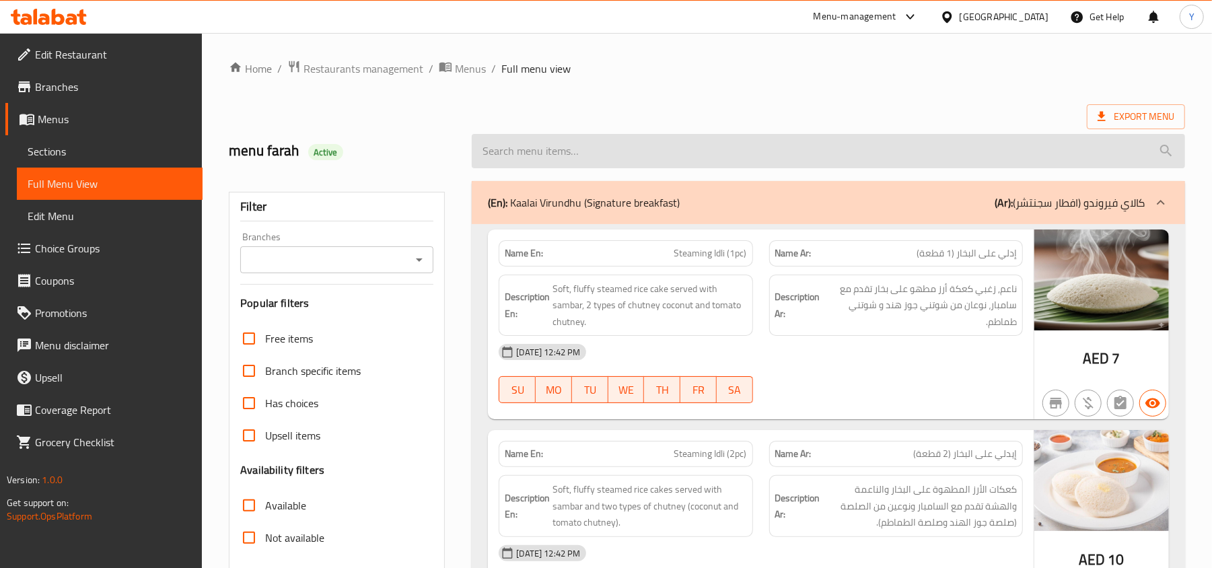
click at [749, 158] on input "search" at bounding box center [829, 151] width 714 height 34
click at [623, 147] on input "search" at bounding box center [829, 151] width 714 height 34
paste input "Weekend Lunch Thali"
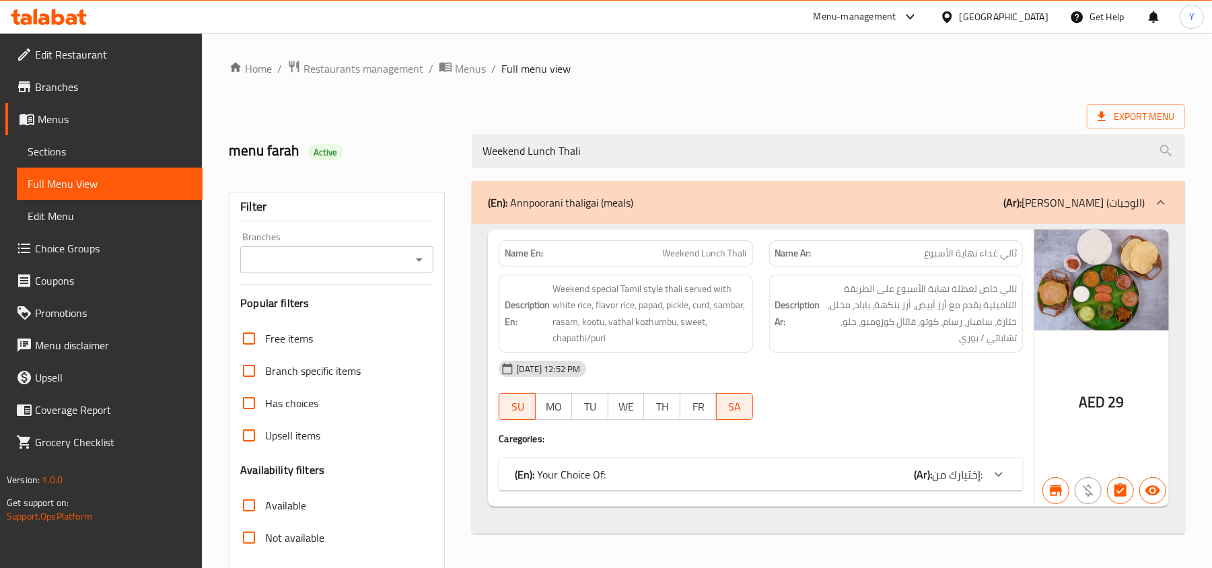
type input "Weekend Lunch Thali"
click at [68, 250] on span "Choice Groups" at bounding box center [113, 248] width 157 height 16
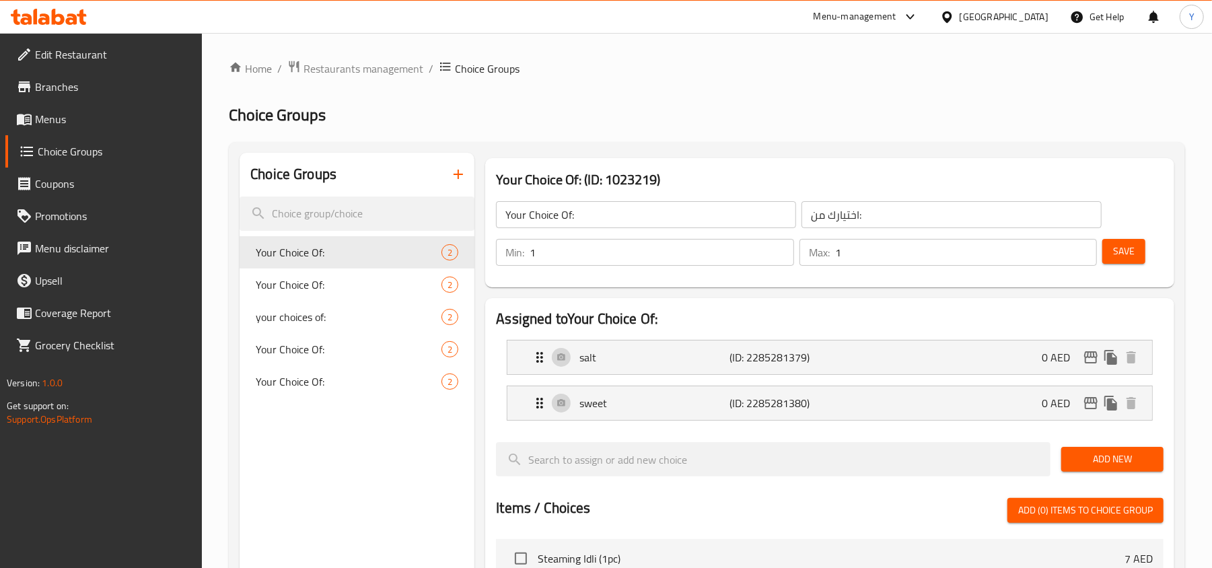
click at [1000, 19] on div "United Arab Emirates" at bounding box center [1004, 16] width 89 height 15
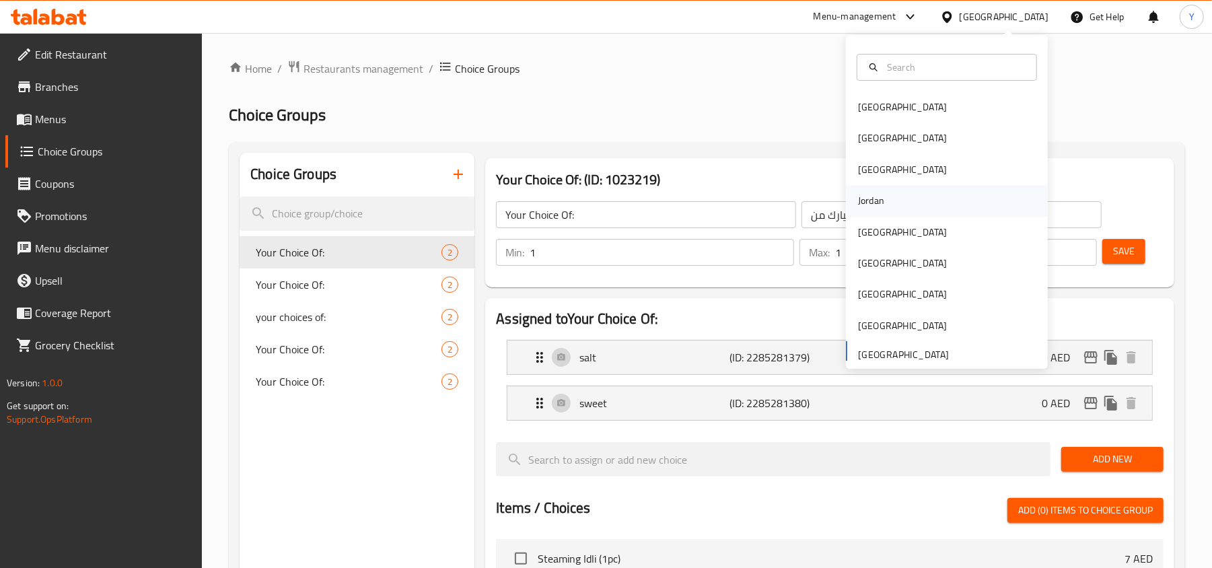
click at [875, 203] on div "Jordan" at bounding box center [872, 200] width 48 height 31
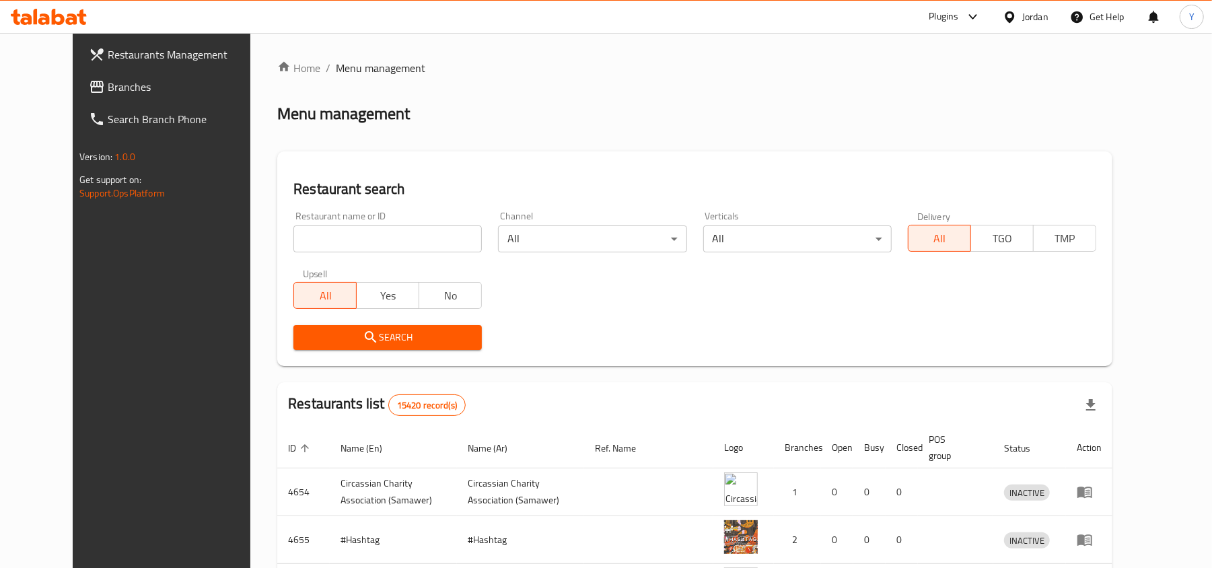
click at [108, 90] on span "Branches" at bounding box center [186, 87] width 157 height 16
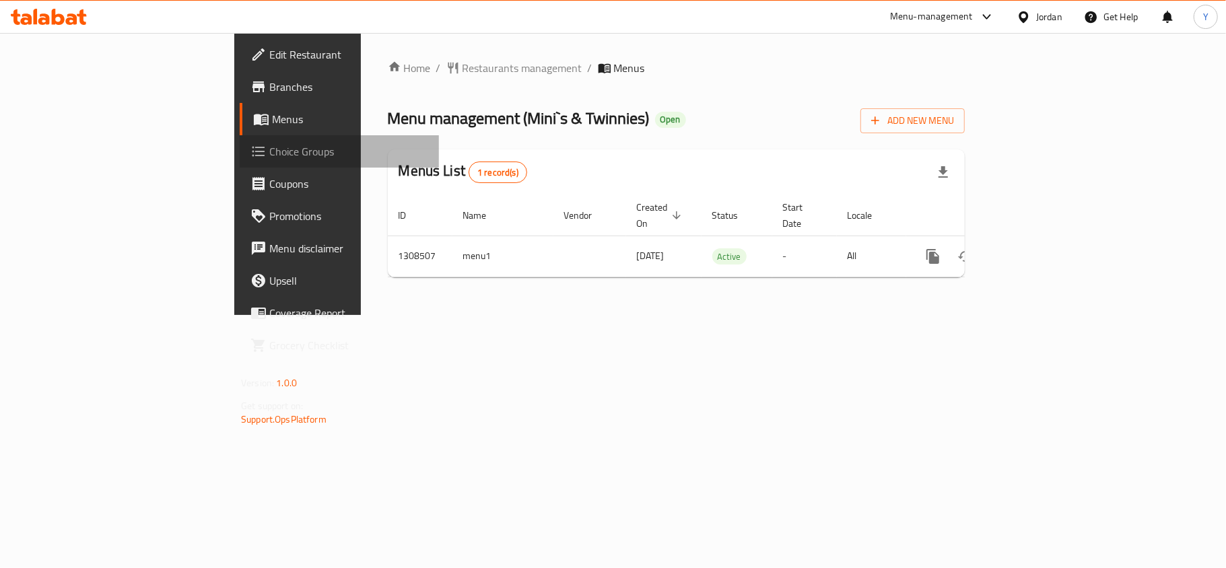
click at [269, 149] on span "Choice Groups" at bounding box center [348, 151] width 159 height 16
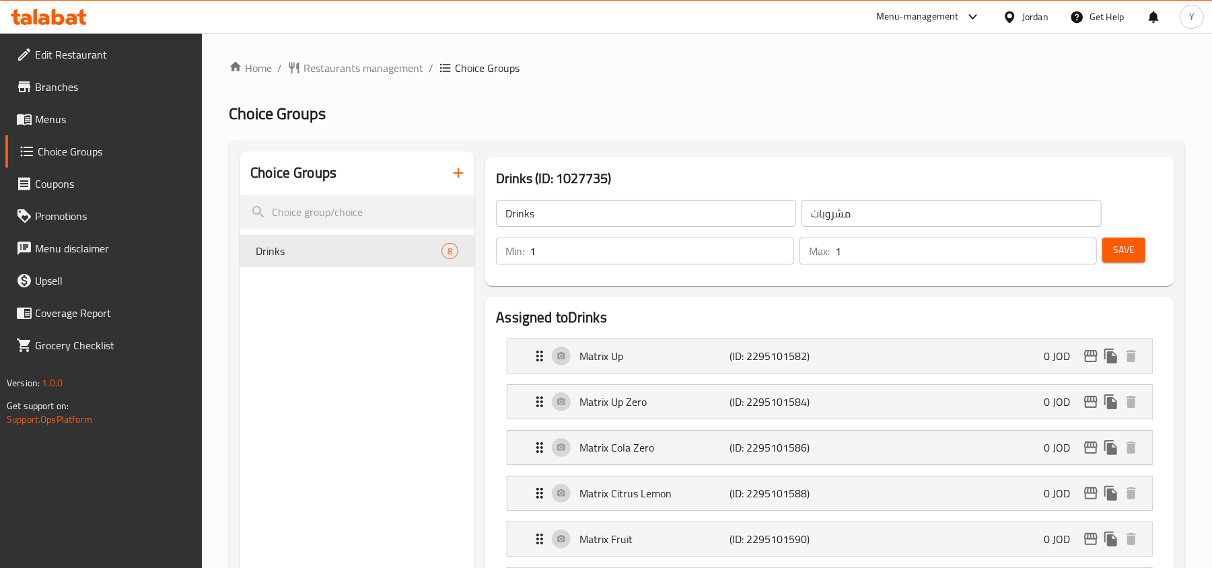
click at [1031, 12] on div "Jordan" at bounding box center [1036, 16] width 26 height 15
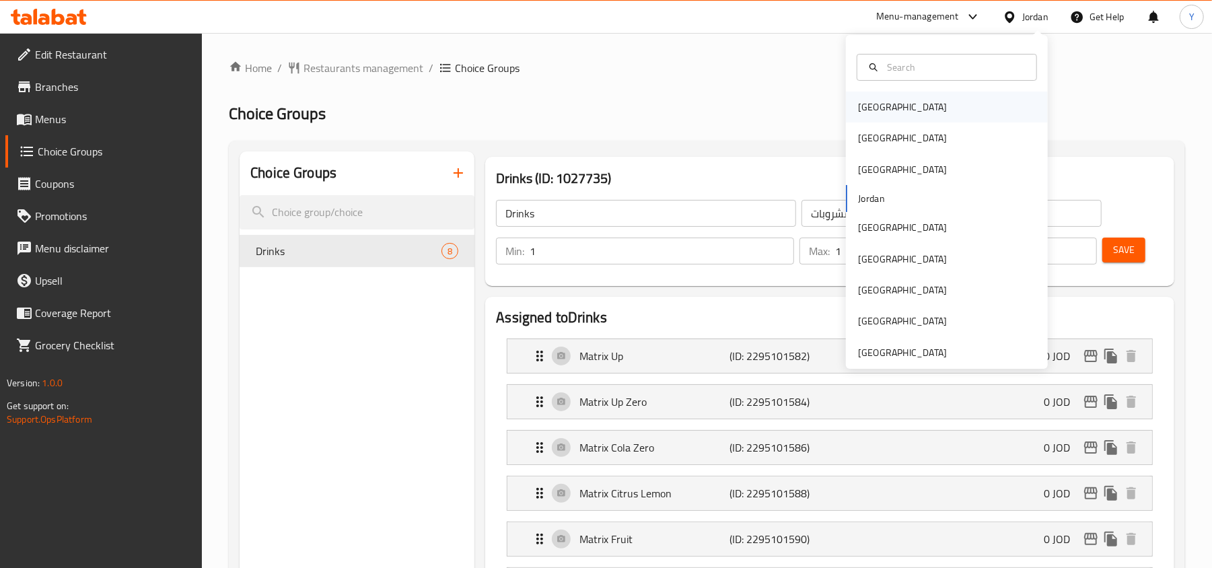
click at [897, 108] on div "[GEOGRAPHIC_DATA]" at bounding box center [947, 107] width 202 height 31
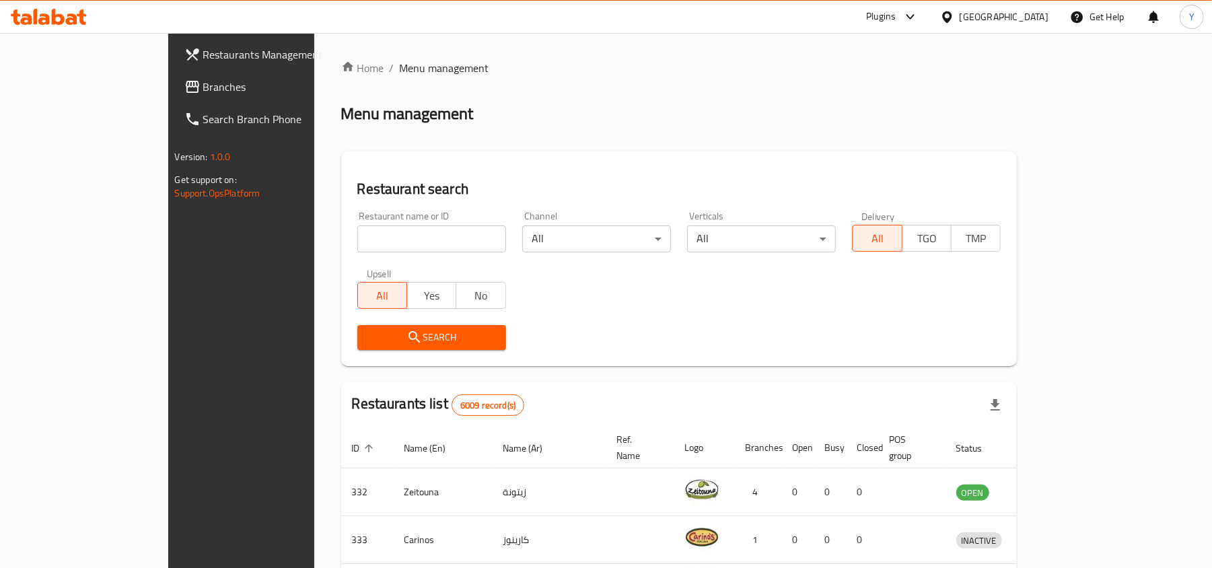
click at [203, 90] on span "Branches" at bounding box center [281, 87] width 157 height 16
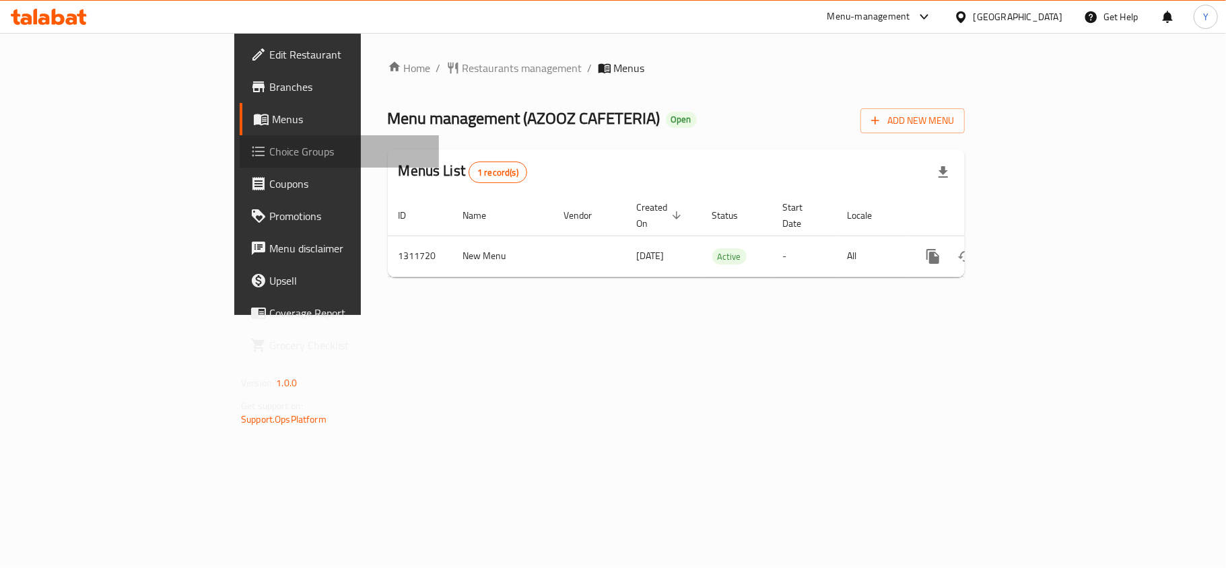
click at [269, 155] on span "Choice Groups" at bounding box center [348, 151] width 159 height 16
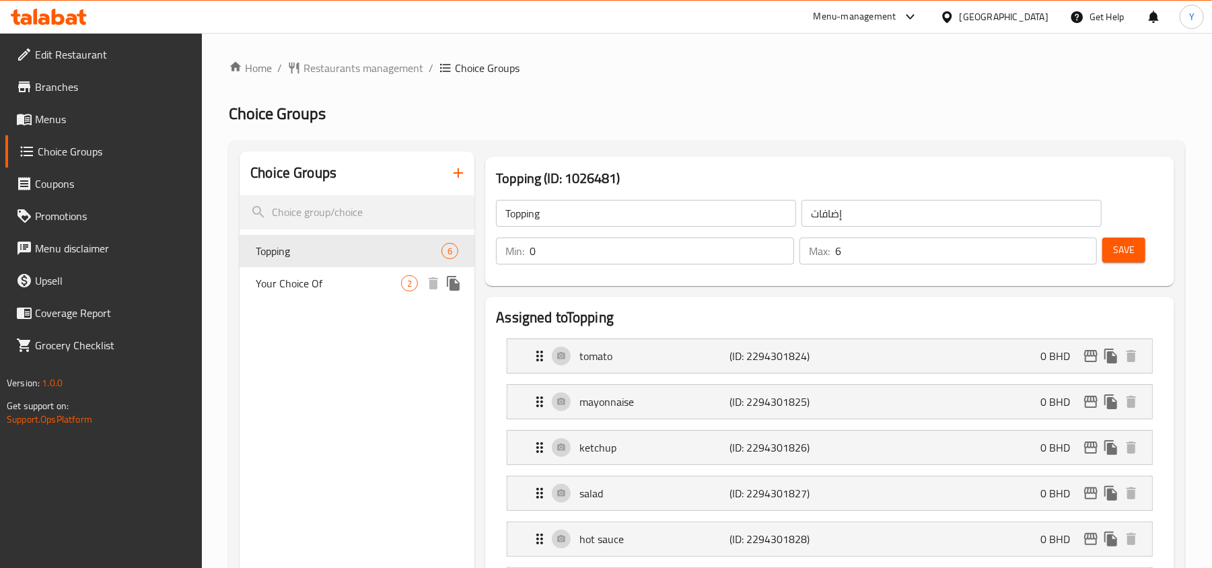
click at [295, 283] on span "Your Choice Of" at bounding box center [328, 283] width 145 height 16
type input "Your Choice Of"
type input "إختيارك من"
type input "1"
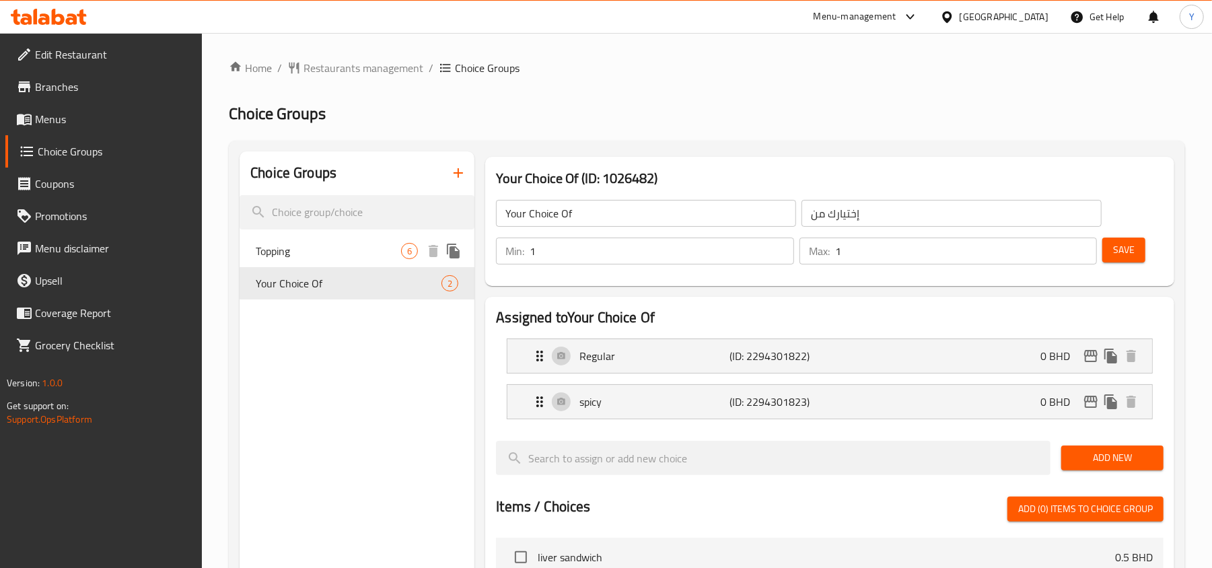
click at [330, 250] on span "Topping" at bounding box center [328, 251] width 145 height 16
type input "Topping"
type input "إضافات"
type input "0"
type input "6"
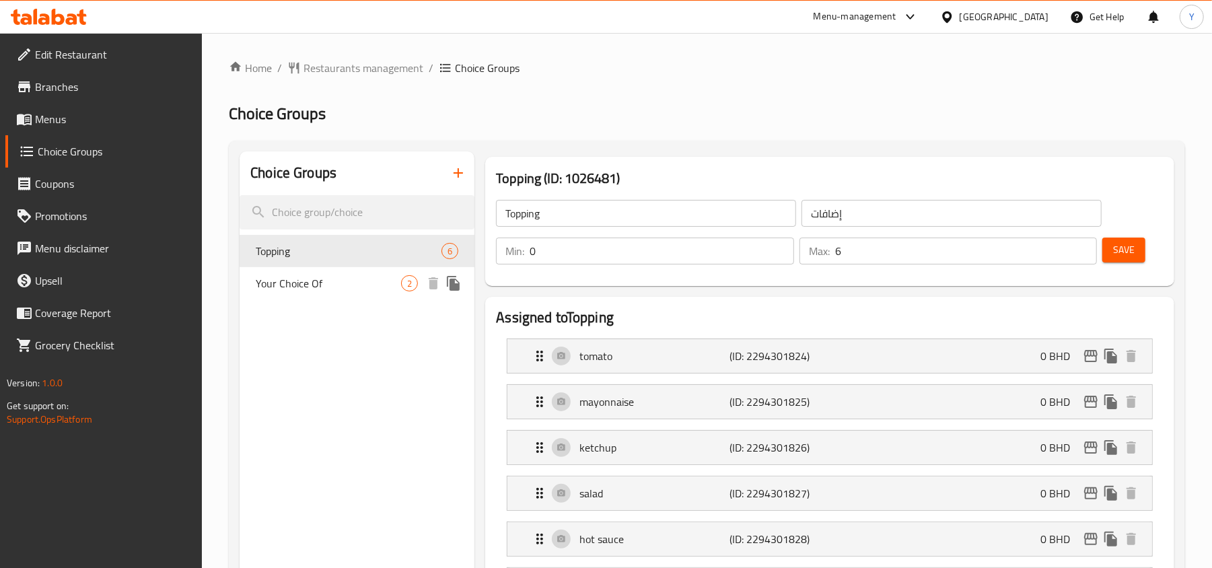
click at [324, 275] on span "Your Choice Of" at bounding box center [328, 283] width 145 height 16
type input "Your Choice Of"
type input "إختيارك من"
type input "1"
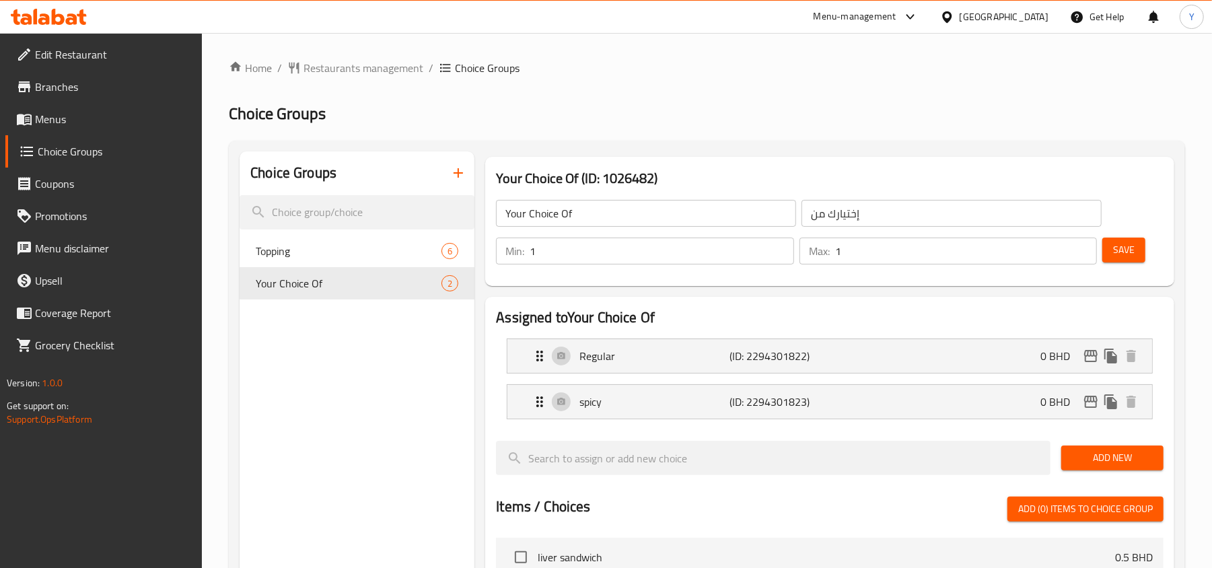
click at [109, 89] on span "Branches" at bounding box center [113, 87] width 157 height 16
